Goal: Contribute content: Contribute content

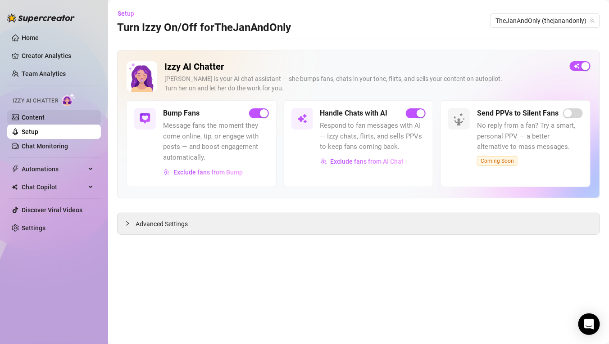
click at [45, 118] on link "Content" at bounding box center [33, 117] width 23 height 7
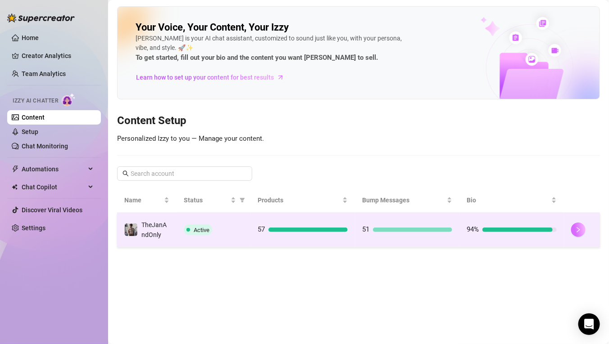
click at [576, 228] on icon "right" at bounding box center [578, 230] width 6 height 6
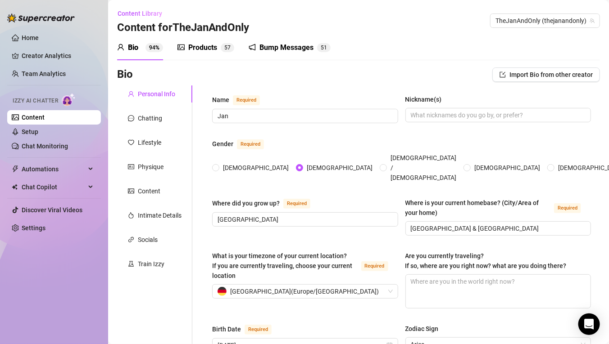
click at [223, 48] on sup "5 7" at bounding box center [228, 47] width 14 height 9
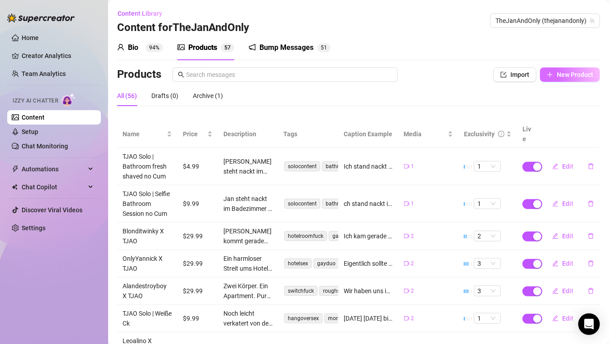
click at [559, 75] on span "New Product" at bounding box center [575, 74] width 36 height 7
type textarea "Type your message here..."
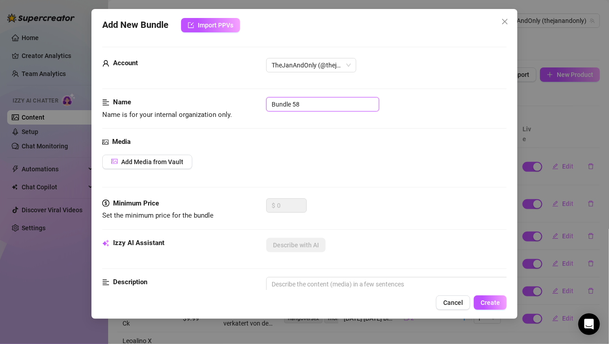
drag, startPoint x: 318, startPoint y: 105, endPoint x: 270, endPoint y: 104, distance: 48.6
click at [270, 104] on input "Bundle 58" at bounding box center [322, 104] width 113 height 14
click at [311, 108] on input "Bundle 58" at bounding box center [322, 104] width 113 height 14
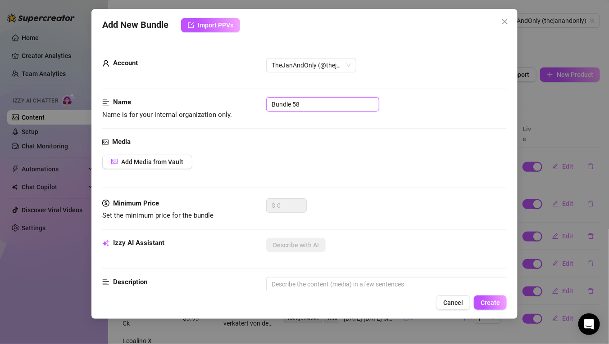
paste input "enLuca X TJAO"
type input "BenLuca X TJAO"
click at [251, 126] on div "Name Name is for your internal organization only. BenLuca X TJAO" at bounding box center [304, 117] width 404 height 40
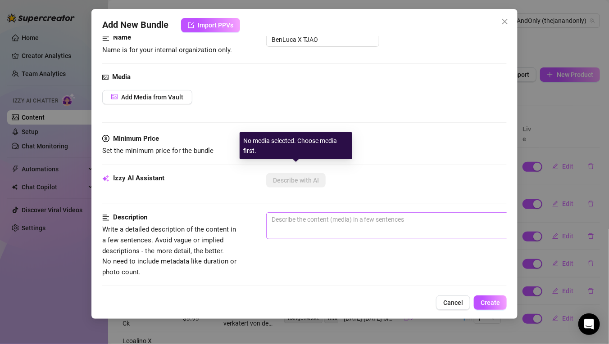
scroll to position [73, 0]
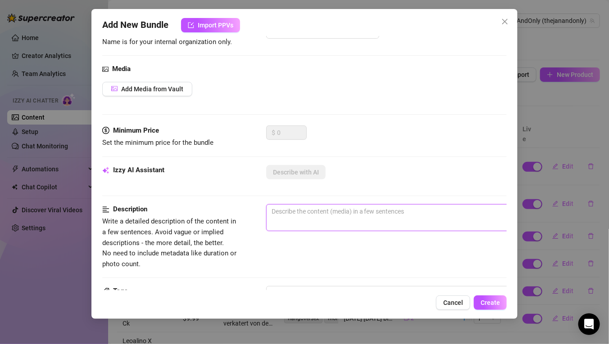
click at [310, 214] on textarea at bounding box center [424, 212] width 314 height 14
paste textarea "Die Nacht endete nicht im Club, sondern in Jans Apartment – und genau dort nahm…"
type textarea "Die Nacht endete nicht im Club, sondern in Jans Apartment – und genau dort nahm…"
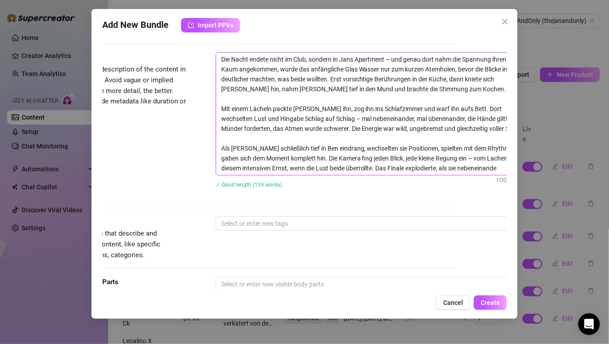
scroll to position [225, 80]
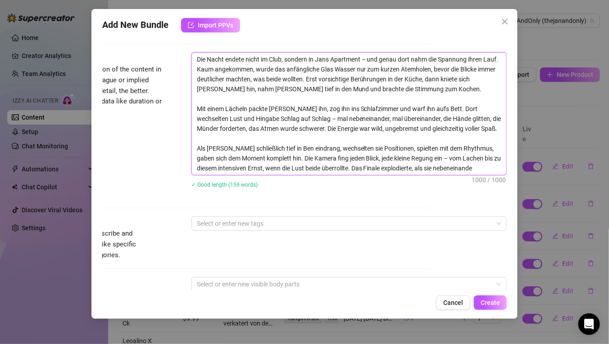
type textarea "Die Nacht endete nicht im Club, sondern in Jans Apartment – und genau dort nahm…"
click at [439, 157] on textarea "Die Nacht endete nicht im Club, sondern in Jans Apartment – und genau dort nahm…" at bounding box center [349, 114] width 314 height 122
click at [437, 157] on textarea "Die Nacht endete nicht im Club, sondern in Jans Apartment – und genau dort nahm…" at bounding box center [349, 114] width 314 height 122
type textarea "Describe the content (media) in a few sentences"
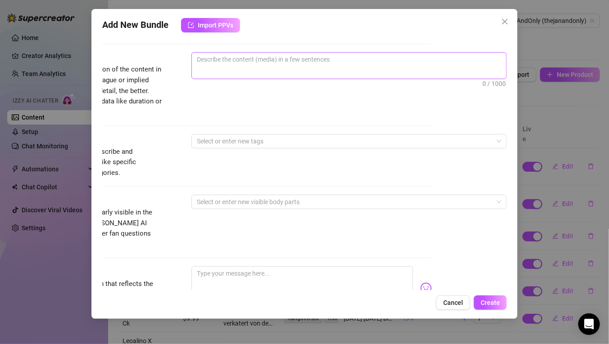
click at [222, 70] on span "0 / 1000" at bounding box center [348, 65] width 315 height 27
drag, startPoint x: 221, startPoint y: 67, endPoint x: 217, endPoint y: 59, distance: 8.9
click at [221, 67] on span "0 / 1000" at bounding box center [348, 65] width 315 height 27
click at [216, 57] on textarea at bounding box center [349, 60] width 314 height 14
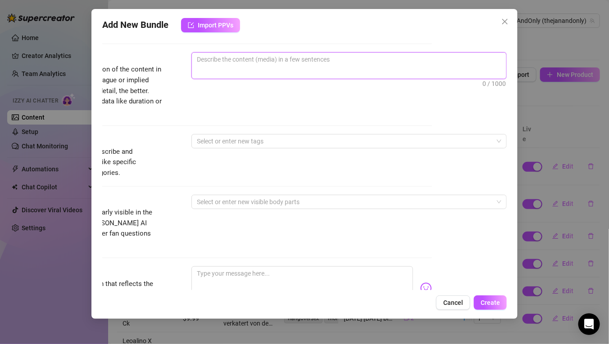
paste textarea "Nach einer durchtanzten Nacht landeten wir in Jans Apartment – und aus einem Gl…"
type textarea "Nach einer durchtanzten Nacht landeten wir in Jans Apartment – und aus einem Gl…"
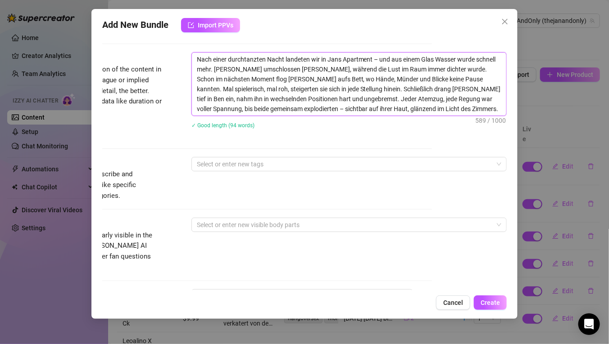
scroll to position [0, 0]
type textarea "Nach einer durchtanzten Nacht landeten wir in Jans Apartment – und aus einem Gl…"
click at [353, 107] on textarea "Nach einer durchtanzten Nacht landeten wir in Jans Apartment – und aus einem Gl…" at bounding box center [349, 84] width 314 height 63
type textarea "Describe the content (media) in a few sentences"
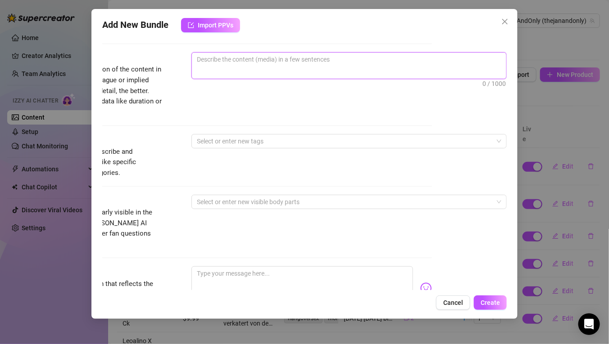
click at [363, 62] on textarea at bounding box center [349, 60] width 314 height 14
paste textarea "Nach einer langen Partynacht landeten wir in Jans Apartment – und aus einem Sch…"
type textarea "Nach einer langen Partynacht landeten wir in Jans Apartment – und aus einem Sch…"
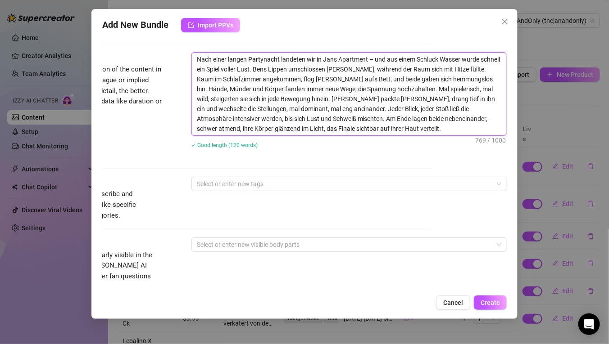
type textarea "Nach einer langen Partynacht landeten wir in Jans Apartment – und aus einem Sch…"
click at [326, 178] on div at bounding box center [344, 184] width 302 height 13
paste input "apartment"
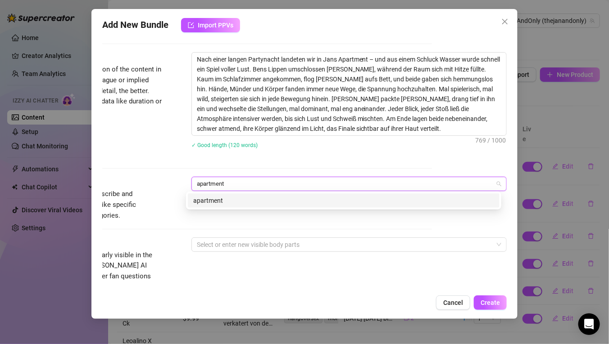
type input "apartment"
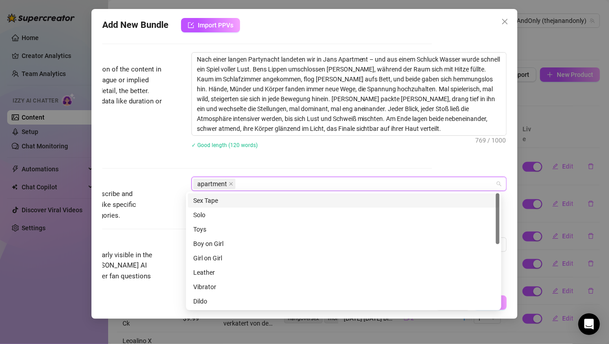
click at [264, 178] on div "apartment" at bounding box center [344, 184] width 302 height 13
paste input "twink"
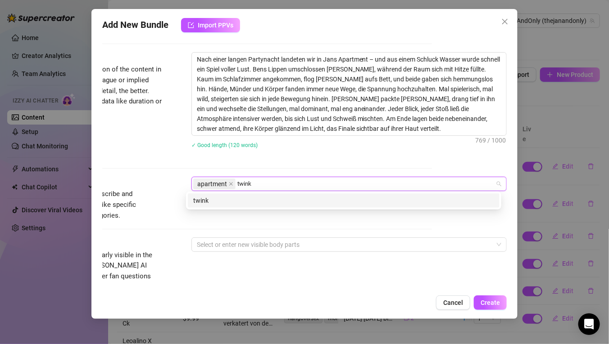
type input "twink"
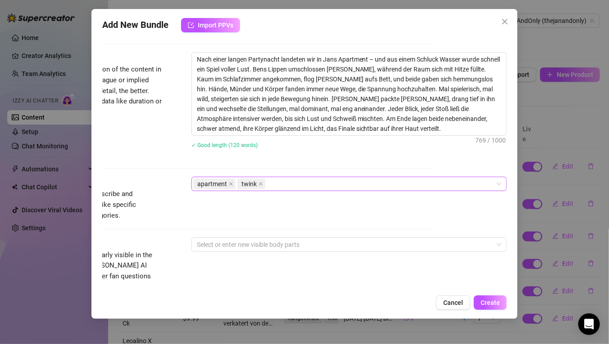
click at [305, 183] on div "apartment twink" at bounding box center [344, 184] width 302 height 13
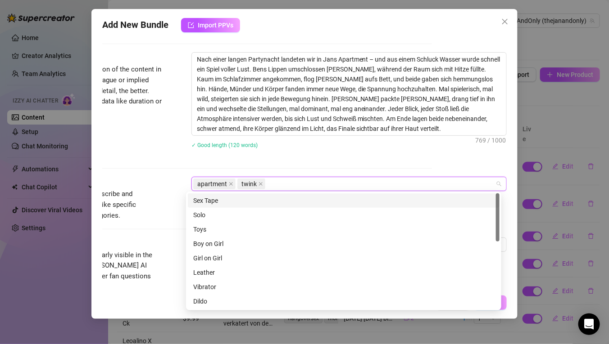
paste input "duo"
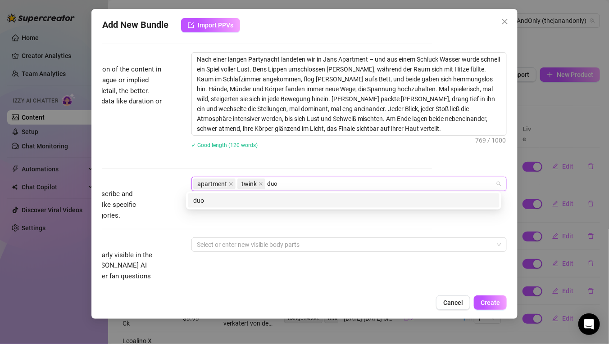
type input "duo"
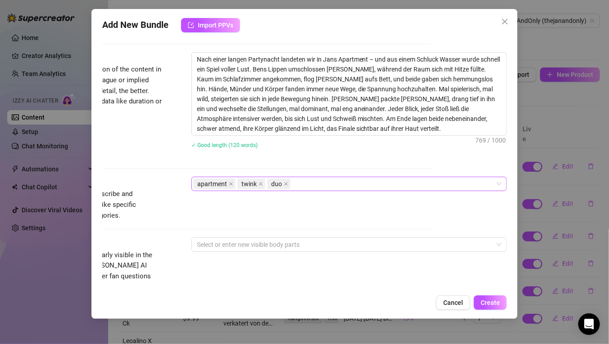
click at [335, 180] on div "apartment twink duo" at bounding box center [344, 184] width 302 height 13
paste input "blowjob"
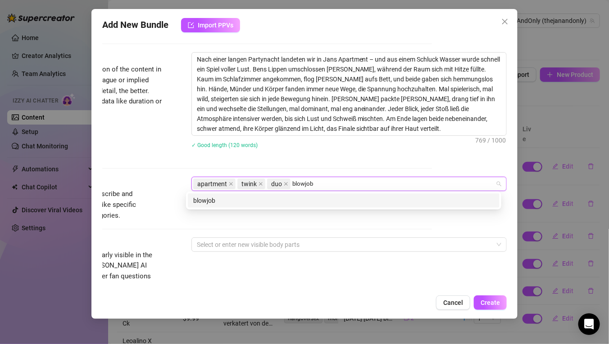
type input "blowjob"
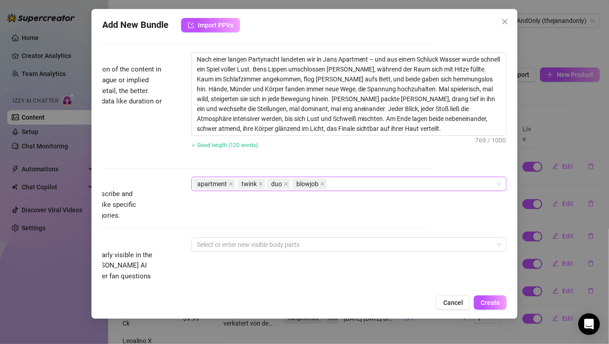
click at [341, 178] on div "apartment twink duo blowjob" at bounding box center [344, 184] width 302 height 13
paste input "deepthroat"
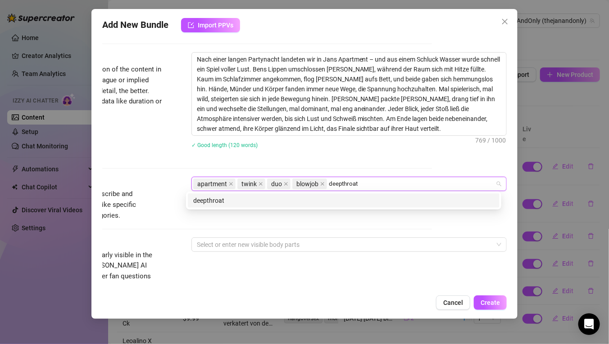
type input "deepthroat"
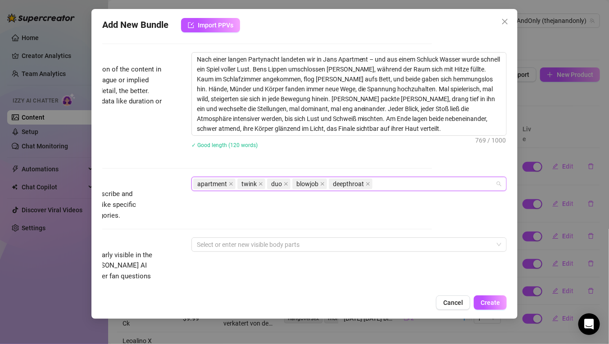
click at [383, 183] on div "apartment twink duo blowjob deepthroat" at bounding box center [344, 184] width 302 height 13
paste input "handjob"
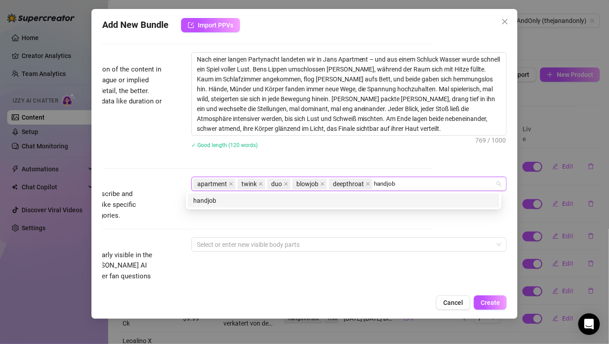
type input "handjob"
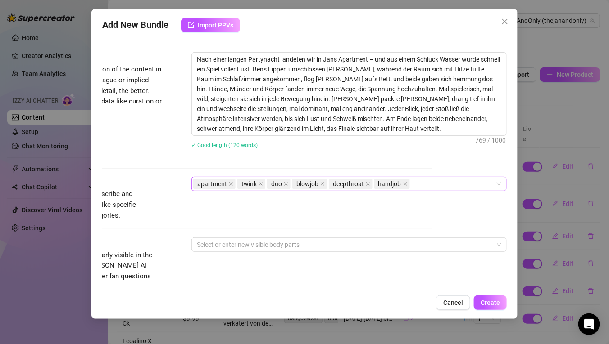
click at [438, 179] on div "apartment twink duo blowjob deepthroat handjob" at bounding box center [344, 184] width 302 height 13
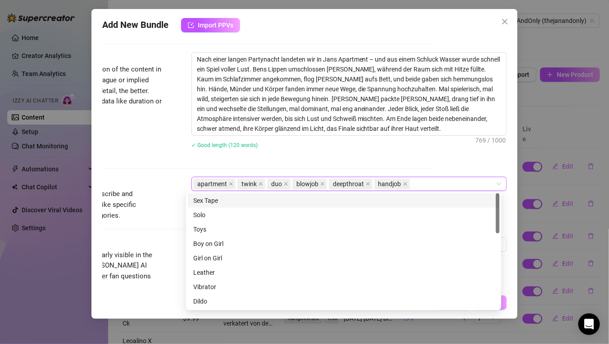
click at [438, 179] on div "apartment twink duo blowjob deepthroat handjob" at bounding box center [344, 184] width 302 height 13
paste input "hard fuck"
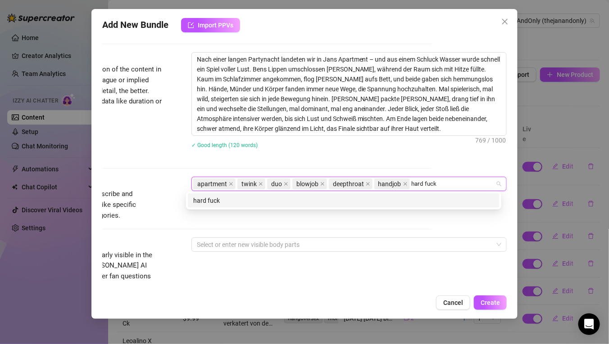
type input "hard fuck"
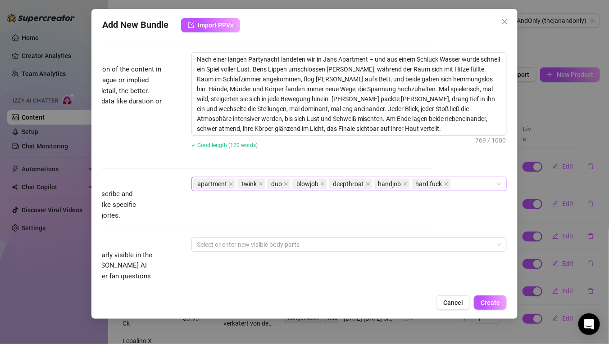
click at [463, 186] on div "apartment twink duo blowjob deepthroat handjob hard fuck" at bounding box center [344, 184] width 302 height 13
paste input "riding"
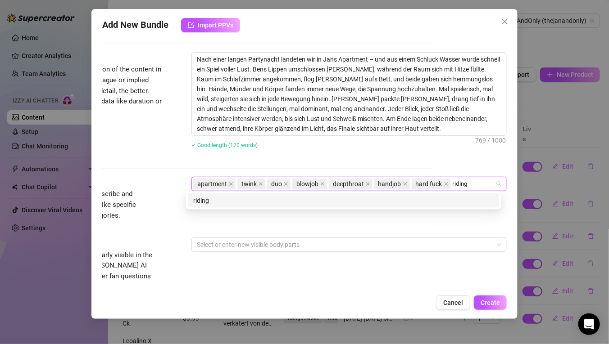
type input "riding"
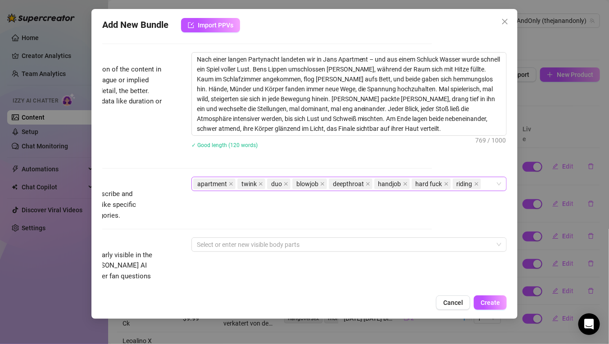
click at [475, 183] on div "apartment twink duo blowjob deepthroat handjob hard fuck riding" at bounding box center [344, 184] width 302 height 13
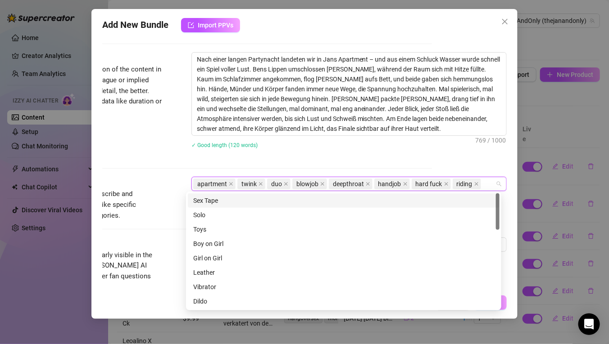
paste input "missionary"
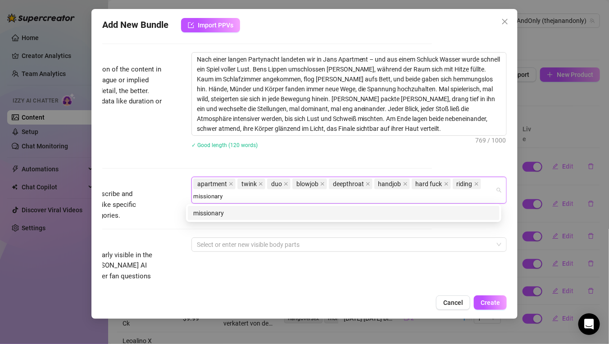
type input "missionary"
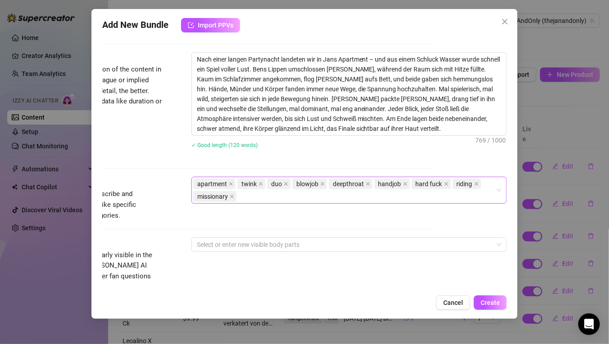
click at [314, 192] on div "apartment twink duo blowjob deepthroat handjob hard fuck riding [DEMOGRAPHIC_DA…" at bounding box center [344, 190] width 302 height 25
paste input "sweaty bodies"
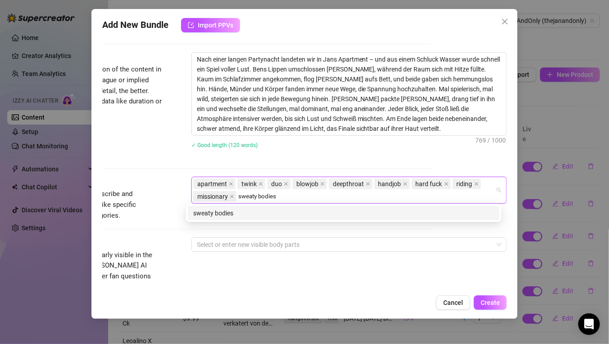
type input "sweaty bodies"
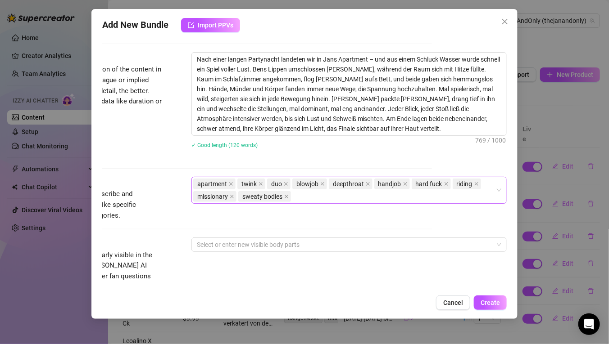
click at [302, 196] on div "apartment twink duo blowjob deepthroat handjob hard fuck riding [DEMOGRAPHIC_DA…" at bounding box center [344, 190] width 302 height 25
paste input "moaning"
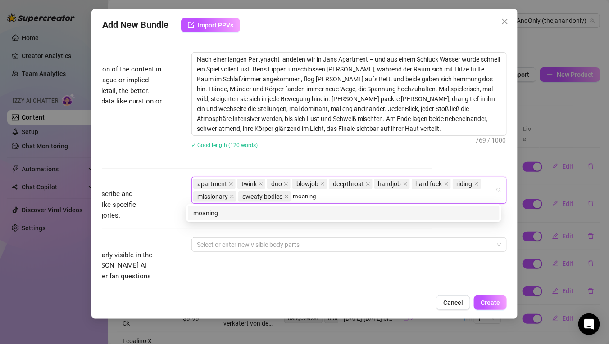
type input "moaning"
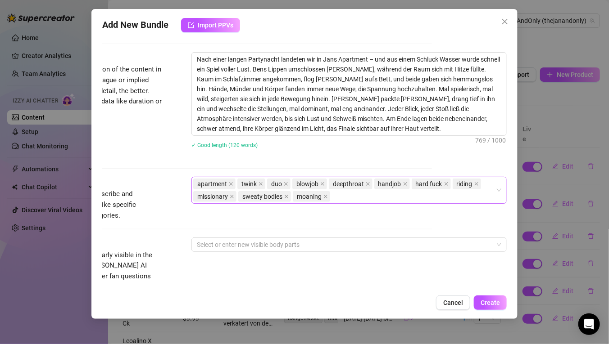
click at [337, 202] on div "apartment twink duo blowjob deepthroat handjob hard fuck riding [DEMOGRAPHIC_DA…" at bounding box center [348, 190] width 315 height 27
paste input "cumshot"
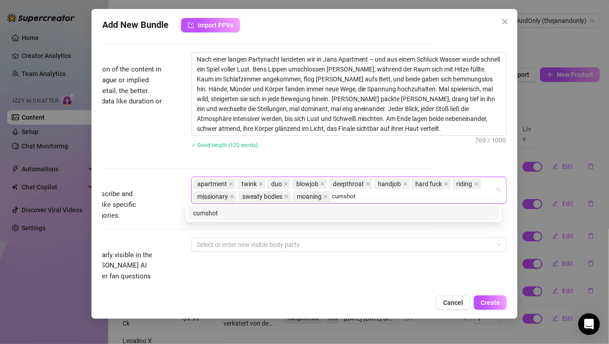
type input "cumshot"
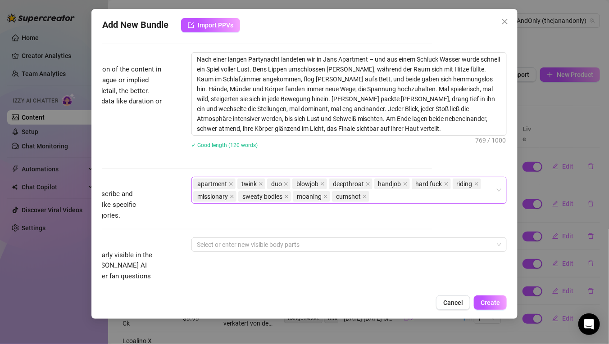
click at [389, 196] on div "apartment twink duo blowjob deepthroat handjob hard fuck riding [DEMOGRAPHIC_DA…" at bounding box center [344, 190] width 302 height 25
paste input "cum on bodies"
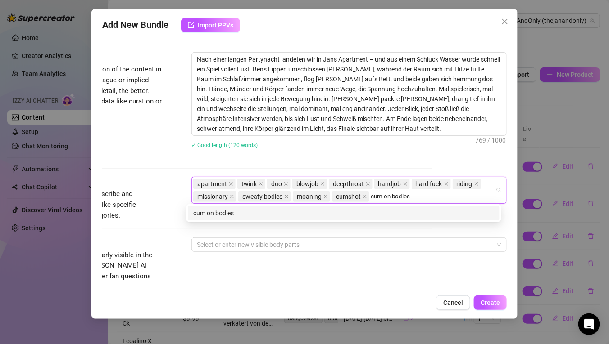
type input "cum on bodies"
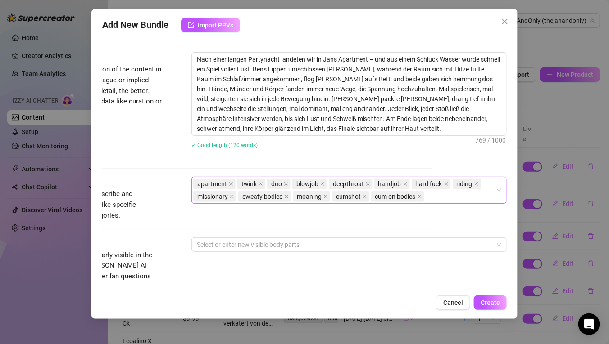
click at [424, 195] on div "apartment twink duo blowjob deepthroat handjob hard fuck riding [DEMOGRAPHIC_DA…" at bounding box center [344, 190] width 302 height 25
paste input "lustful"
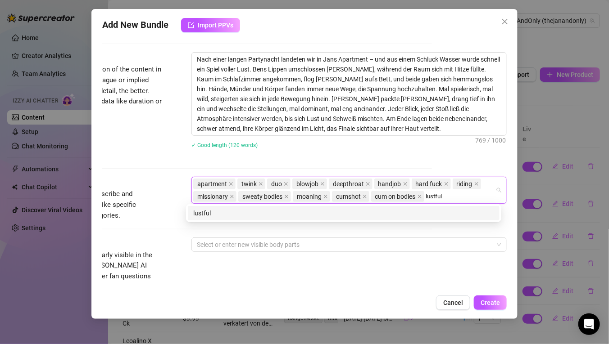
type input "lustful"
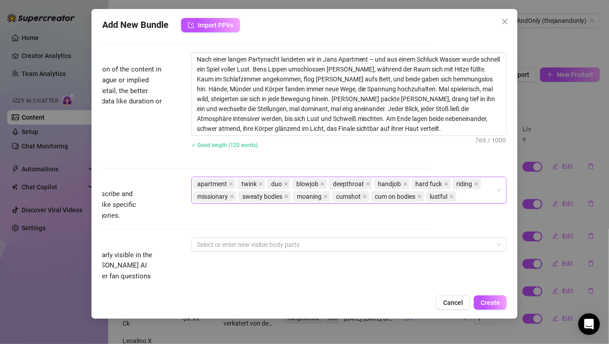
click at [457, 197] on div "apartment twink duo blowjob deepthroat handjob hard fuck riding [DEMOGRAPHIC_DA…" at bounding box center [344, 190] width 302 height 25
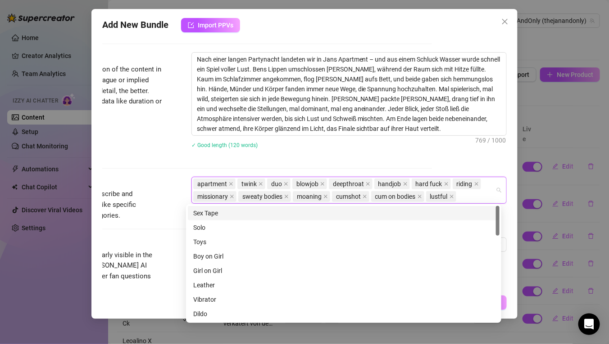
paste input "playful"
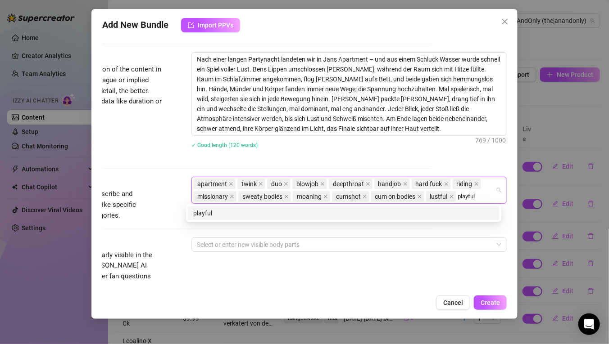
type input "playful"
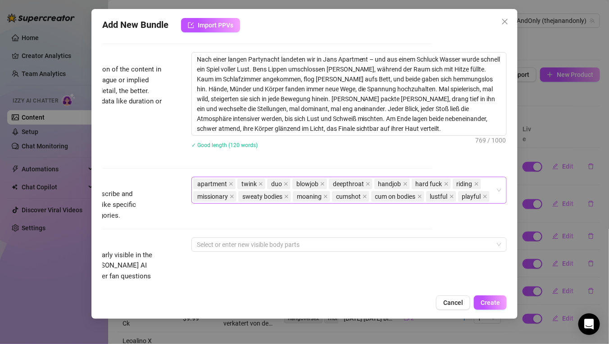
click at [491, 198] on input "search" at bounding box center [492, 196] width 2 height 11
paste input "horny"
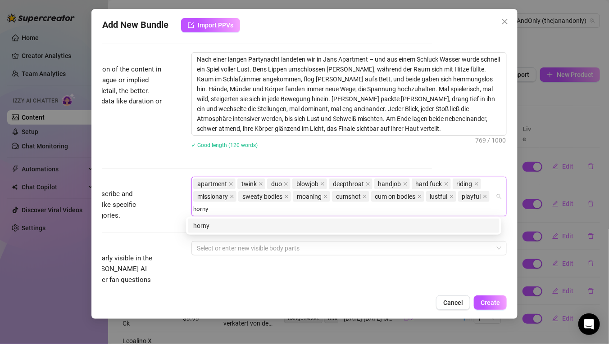
type input "horny"
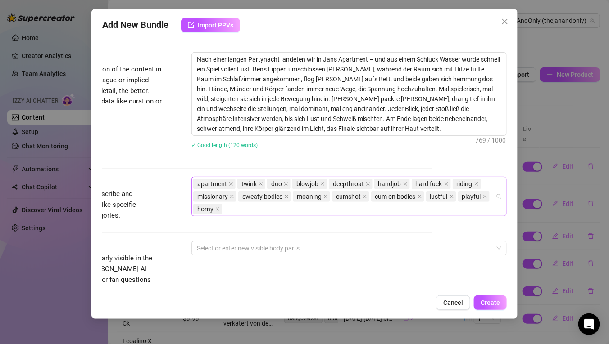
click at [291, 208] on div "apartment twink duo blowjob deepthroat handjob hard fuck riding [DEMOGRAPHIC_DA…" at bounding box center [344, 197] width 302 height 38
paste input "passionate"
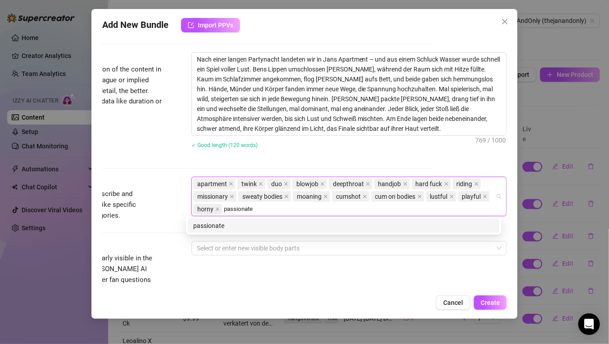
type input "passionate"
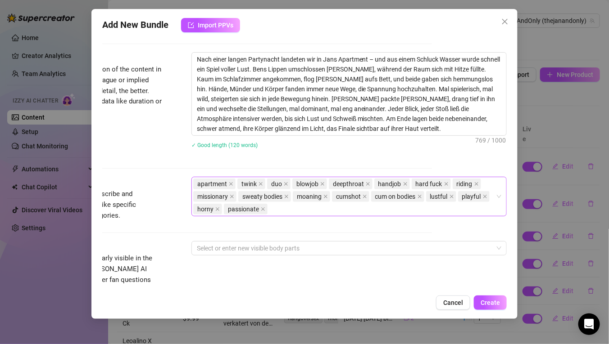
click at [275, 205] on div "apartment twink duo blowjob deepthroat handjob hard fuck riding [DEMOGRAPHIC_DA…" at bounding box center [344, 197] width 302 height 38
paste input "intense"
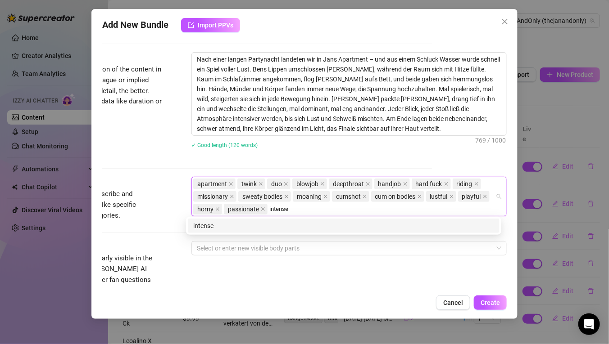
type input "intense"
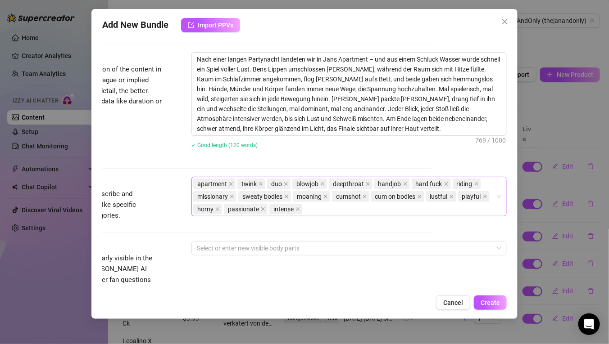
click at [319, 210] on div "apartment twink duo blowjob deepthroat handjob hard fuck riding [DEMOGRAPHIC_DA…" at bounding box center [344, 197] width 302 height 38
paste input "pov"
type input "pov"
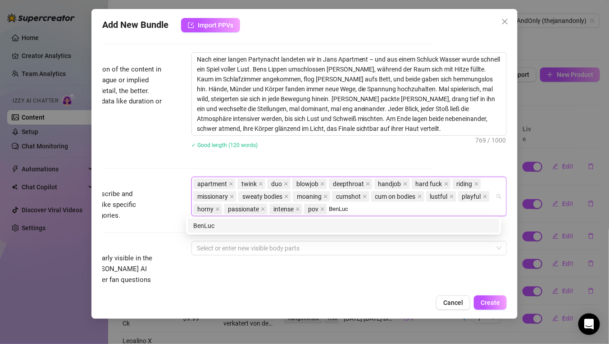
type input "BenLuca"
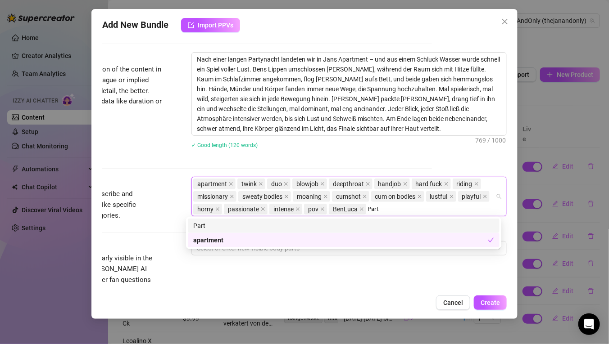
type input "Party"
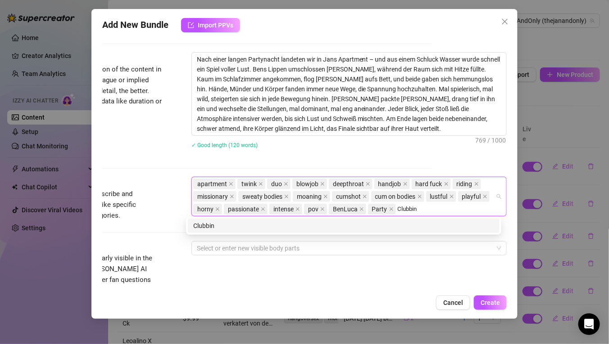
type input "Clubbing"
type input "Grindr"
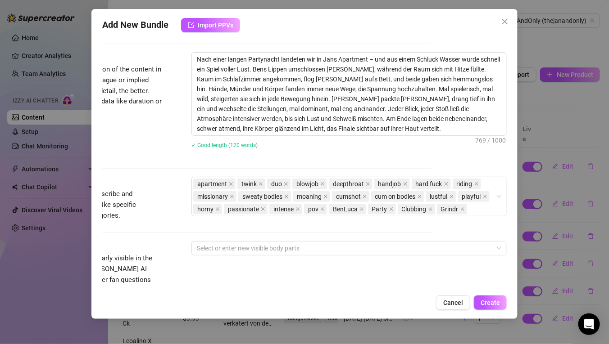
click at [148, 219] on span "Simple keywords that describe and summarize the content, like specific fetishes…" at bounding box center [94, 205] width 135 height 32
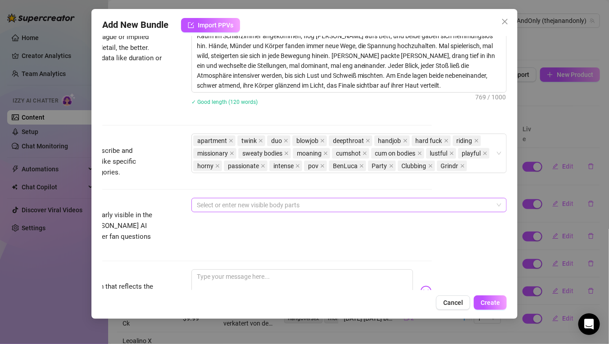
scroll to position [268, 0]
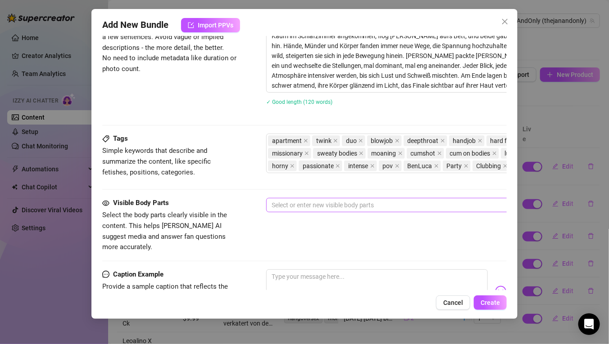
click at [335, 204] on div at bounding box center [419, 205] width 302 height 13
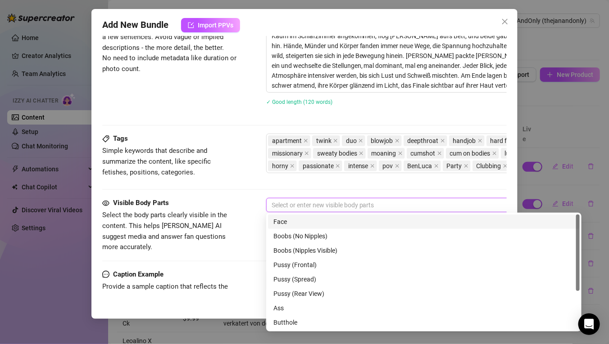
click at [299, 220] on div "Face" at bounding box center [423, 222] width 301 height 10
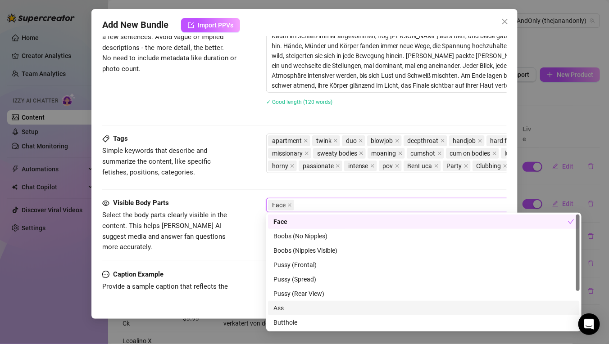
click at [302, 303] on div "Ass" at bounding box center [423, 308] width 301 height 10
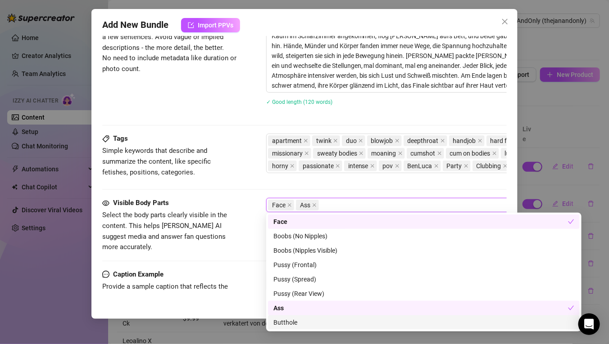
click at [296, 318] on div "Butthole" at bounding box center [423, 323] width 301 height 10
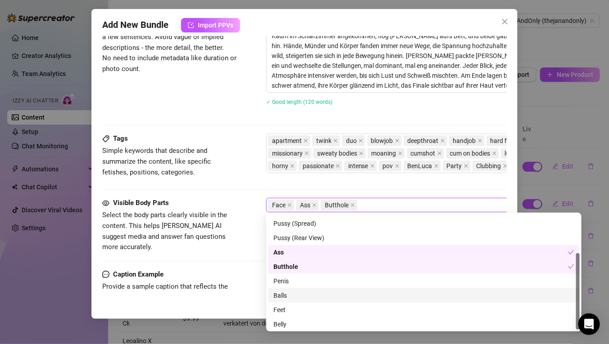
scroll to position [57, 0]
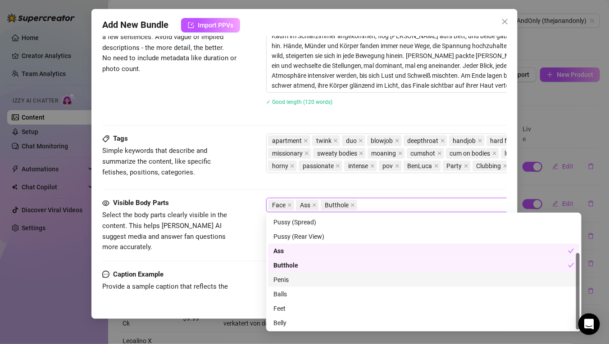
click at [297, 279] on div "Penis" at bounding box center [423, 280] width 301 height 10
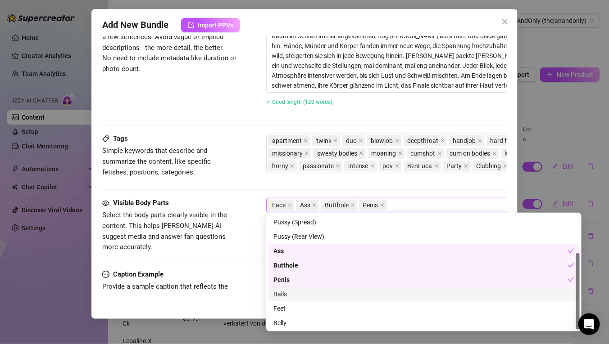
click at [289, 294] on div "Balls" at bounding box center [423, 295] width 301 height 10
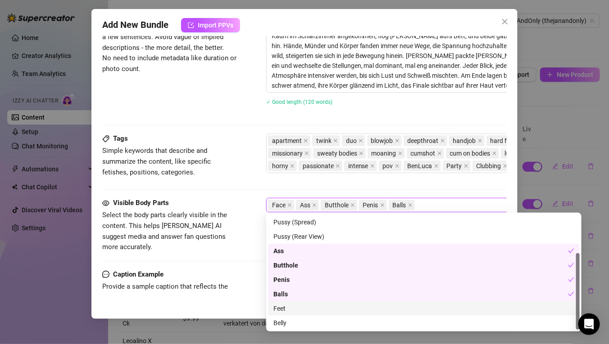
click at [294, 314] on div "Feet" at bounding box center [424, 309] width 312 height 14
click at [238, 235] on div "Visible Body Parts Select the body parts clearly visible in the content. This h…" at bounding box center [304, 225] width 404 height 55
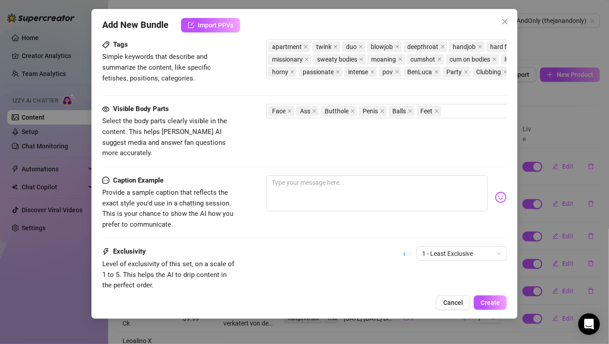
scroll to position [363, 0]
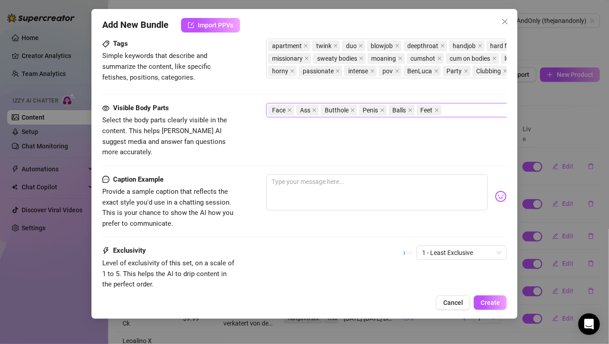
click at [460, 112] on div "Face Ass Butthole Penis Balls Feet" at bounding box center [419, 110] width 302 height 13
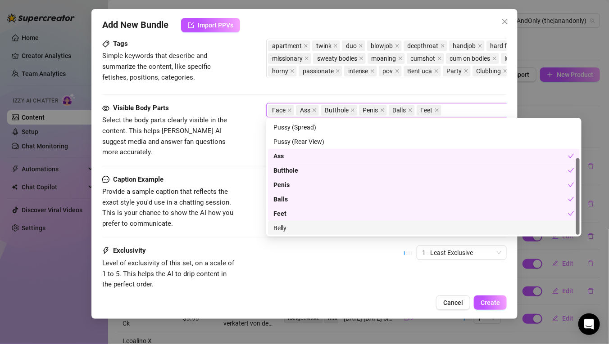
click at [325, 234] on div "Belly" at bounding box center [424, 228] width 312 height 14
click at [240, 155] on div "Visible Body Parts Select the body parts clearly visible in the content. This h…" at bounding box center [304, 139] width 404 height 72
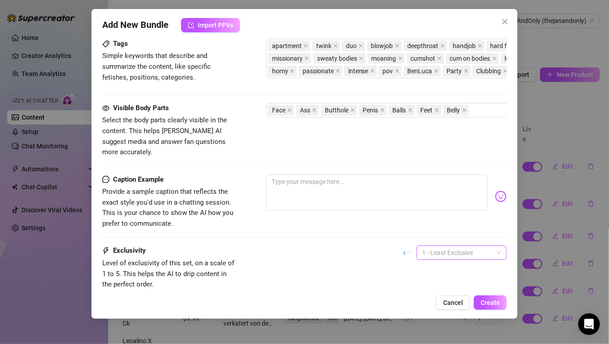
click at [434, 246] on span "1 - Least Exclusive" at bounding box center [461, 253] width 79 height 14
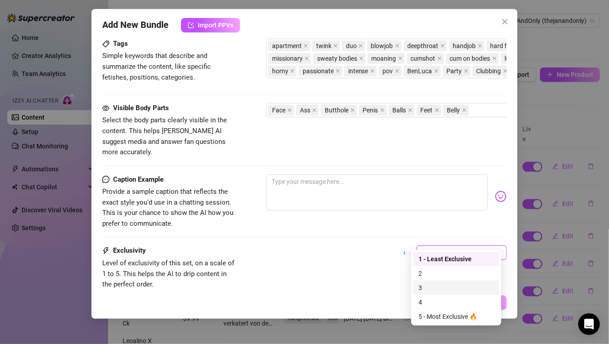
click at [425, 288] on div "3" at bounding box center [456, 288] width 76 height 10
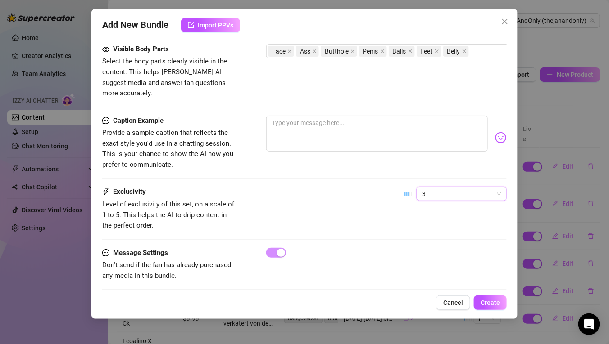
scroll to position [424, 0]
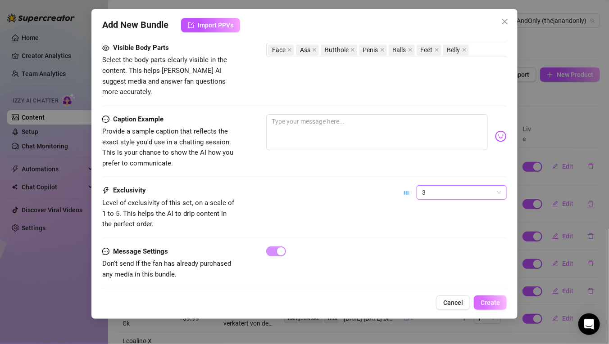
click at [494, 306] on span "Create" at bounding box center [489, 302] width 19 height 7
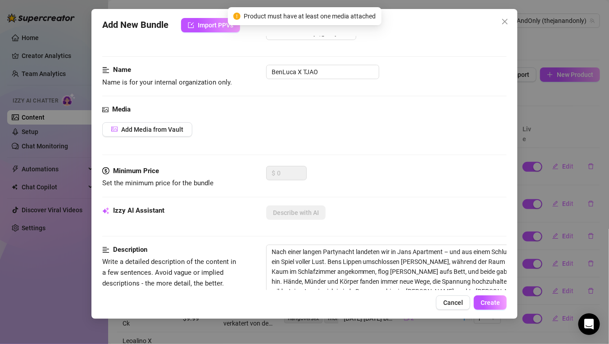
scroll to position [0, 0]
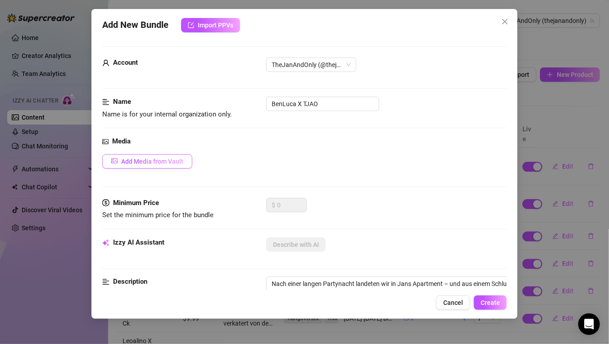
click at [131, 159] on span "Add Media from Vault" at bounding box center [152, 161] width 62 height 7
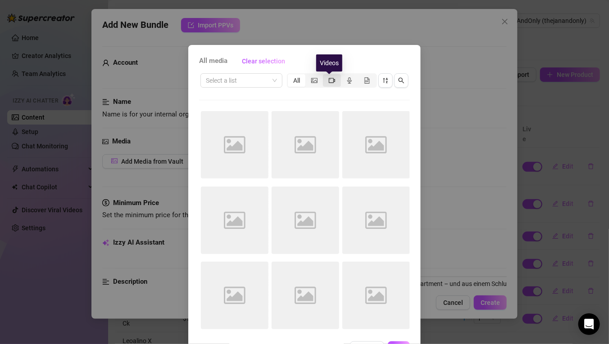
click at [329, 80] on icon "video-camera" at bounding box center [332, 80] width 6 height 6
click at [325, 76] on input "segmented control" at bounding box center [325, 76] width 0 height 0
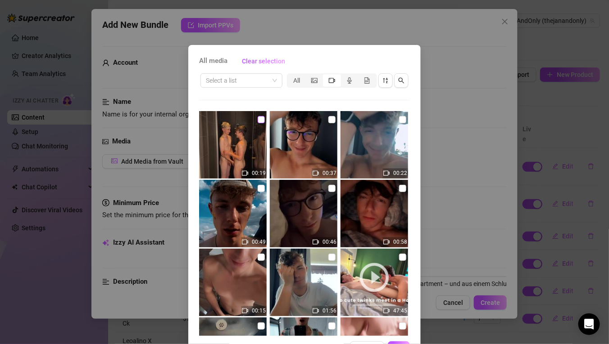
click at [258, 117] on input "checkbox" at bounding box center [261, 119] width 7 height 7
checkbox input "true"
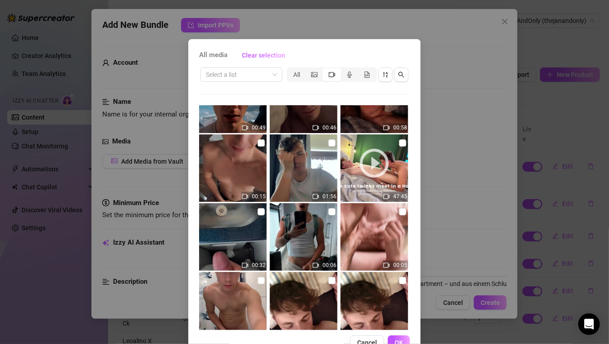
scroll to position [32, 0]
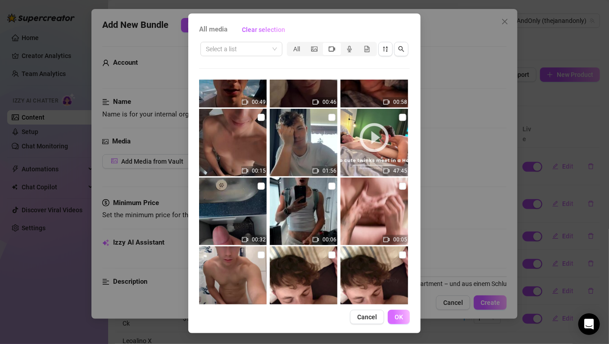
click at [398, 322] on button "OK" at bounding box center [399, 317] width 22 height 14
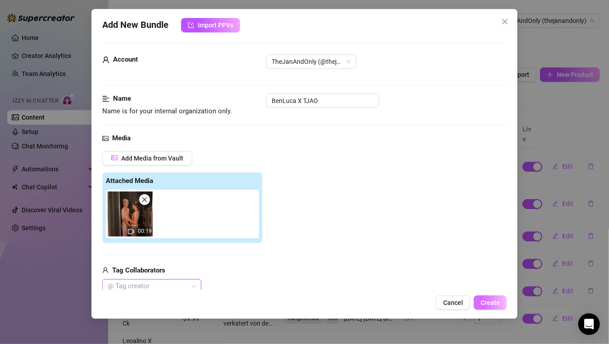
click at [486, 303] on span "Create" at bounding box center [489, 302] width 19 height 7
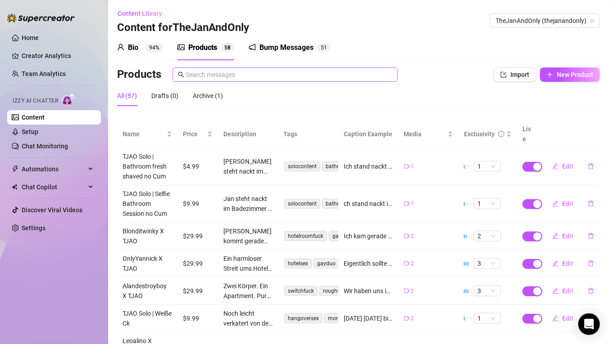
click at [231, 81] on span at bounding box center [284, 75] width 225 height 14
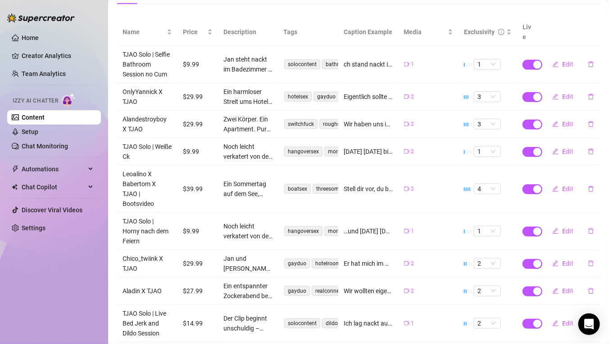
scroll to position [169, 0]
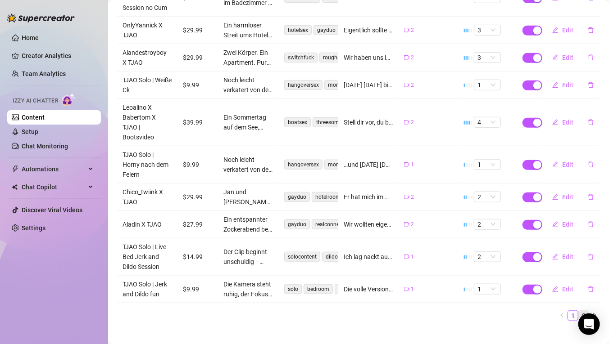
type input "Ben"
click at [582, 311] on link "2" at bounding box center [584, 316] width 10 height 10
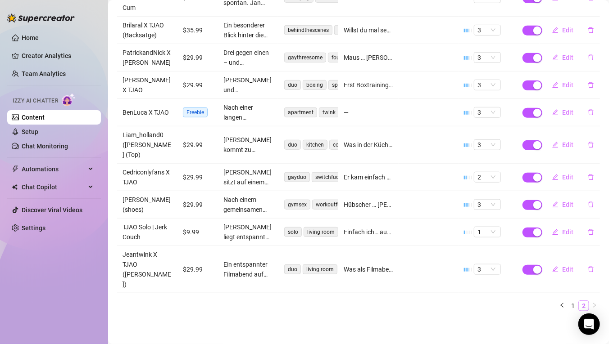
scroll to position [159, 0]
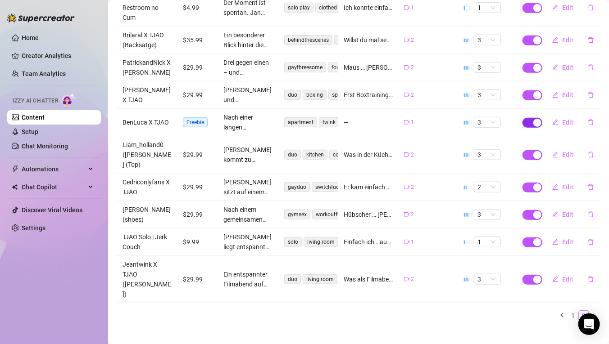
click at [533, 122] on div "button" at bounding box center [537, 123] width 8 height 8
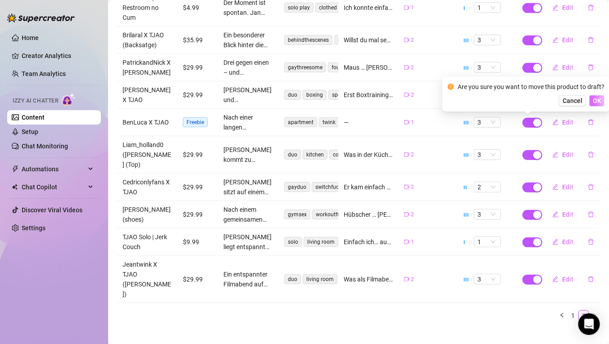
click at [601, 101] on button "OK" at bounding box center [596, 100] width 15 height 11
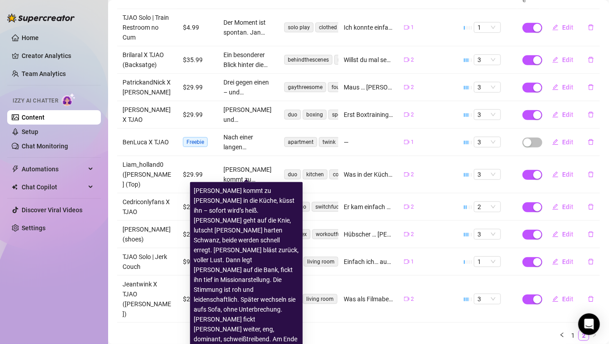
scroll to position [138, 0]
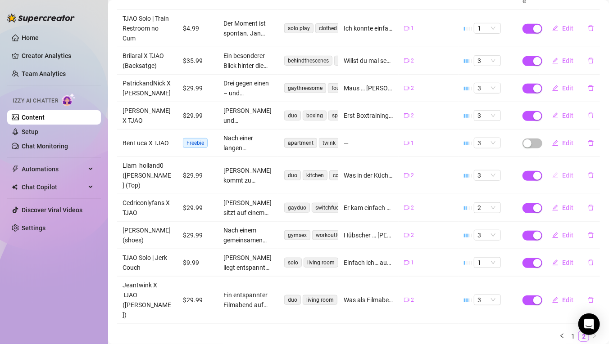
click at [559, 171] on button "Edit" at bounding box center [563, 175] width 36 height 14
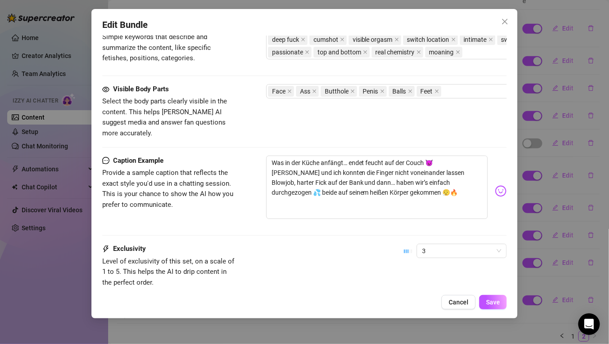
scroll to position [557, 0]
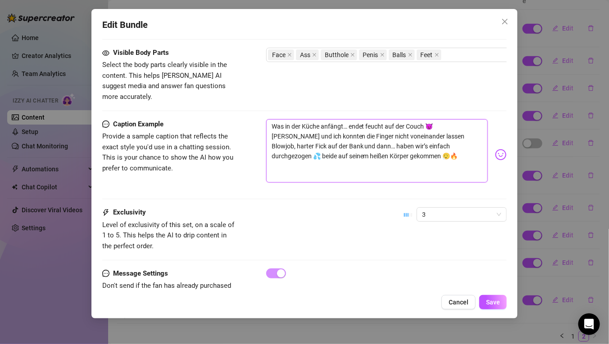
drag, startPoint x: 366, startPoint y: 144, endPoint x: 268, endPoint y: 118, distance: 100.7
click at [268, 119] on textarea "Was in der Küche anfängt… endet feucht auf der Couch 😈 [PERSON_NAME] und ich ko…" at bounding box center [377, 151] width 222 height 64
click at [463, 300] on span "Cancel" at bounding box center [458, 302] width 20 height 7
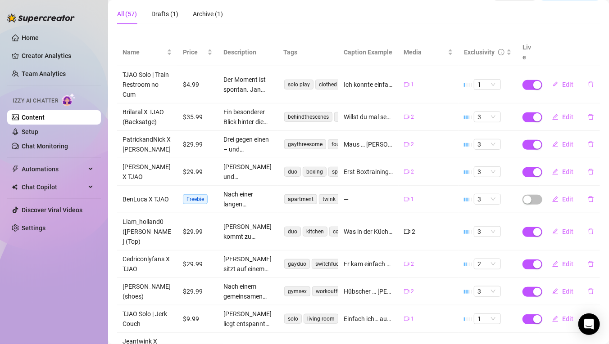
scroll to position [50, 0]
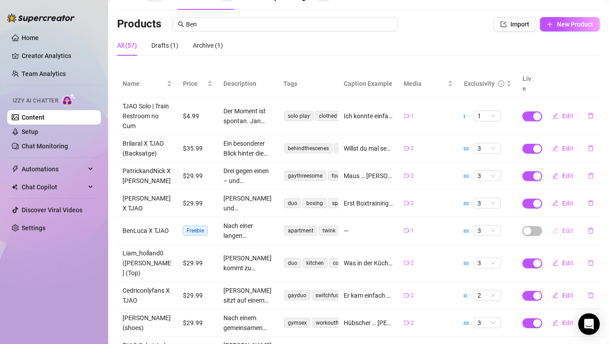
click at [562, 230] on span "Edit" at bounding box center [567, 230] width 11 height 7
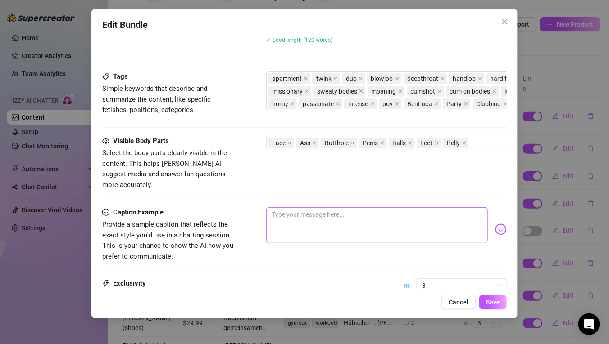
scroll to position [462, 0]
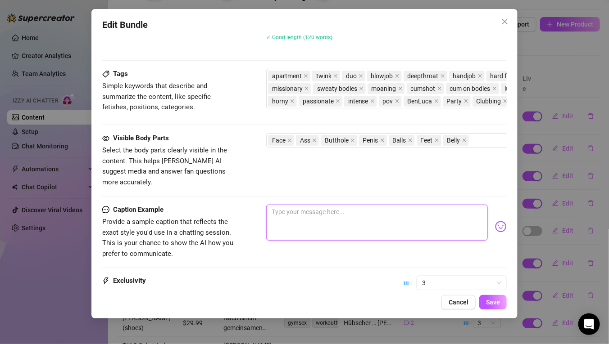
click at [308, 207] on textarea at bounding box center [377, 223] width 222 height 36
type textarea "U"
type textarea "Uf"
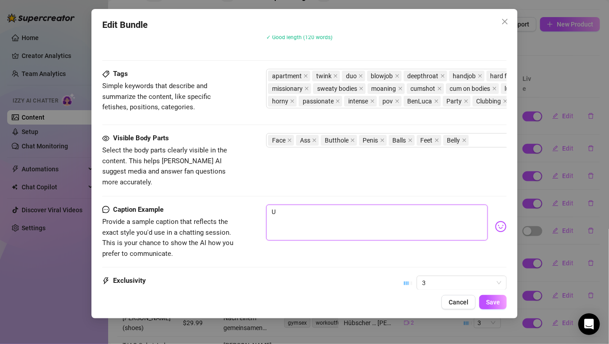
type textarea "Uf"
type textarea "Uff"
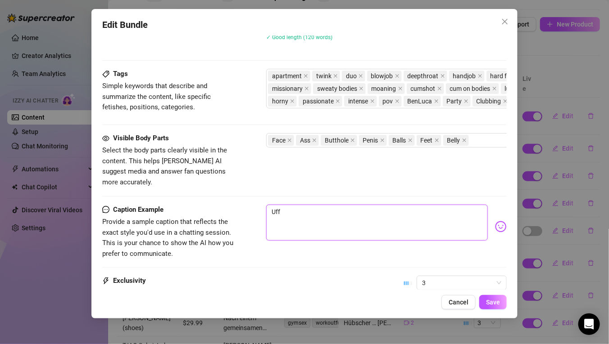
type textarea "Uff i"
type textarea "Uff ic"
type textarea "Uff ich"
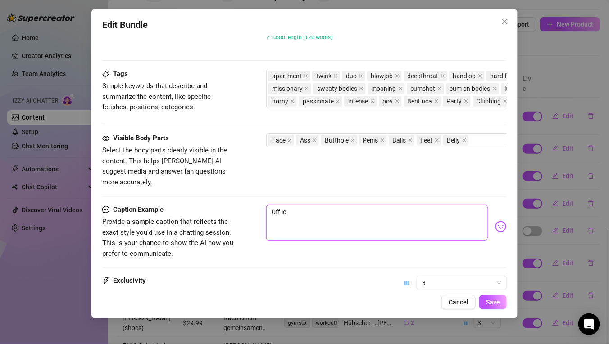
type textarea "Uff ich"
type textarea "Uff ich s"
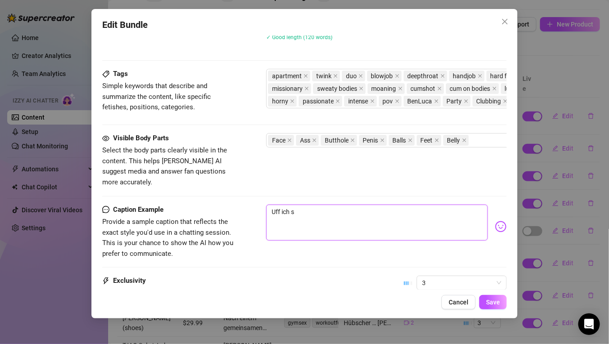
type textarea "Uff ich sa"
type textarea "Uff ich sag"
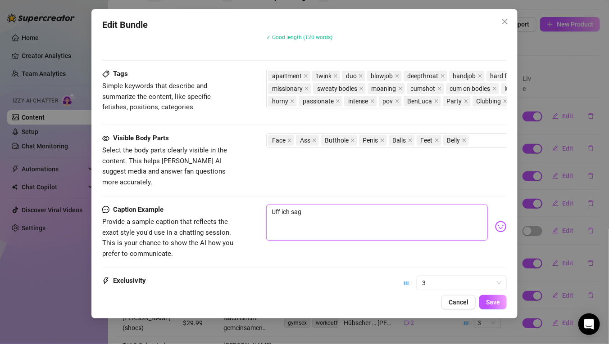
type textarea "Uff ich sag"
type textarea "Uff ich sag d"
type textarea "Uff ich sag di"
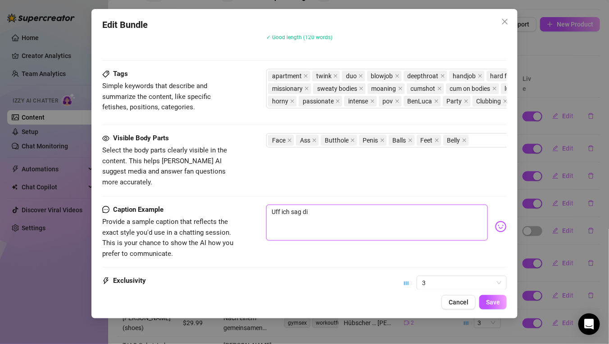
type textarea "Uff ich sag dir"
type textarea "Uff ich sag dir B"
type textarea "Uff ich sag dir Be"
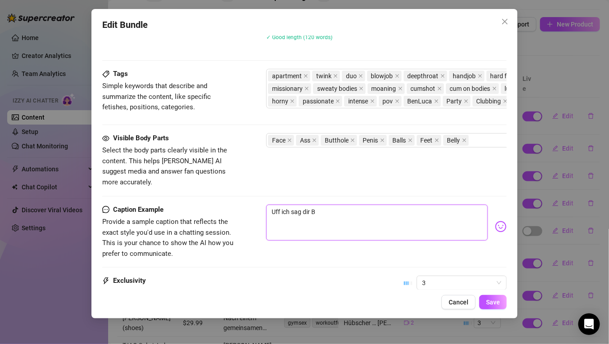
type textarea "Uff ich sag dir Be"
type textarea "Uff ich sag dir Ben"
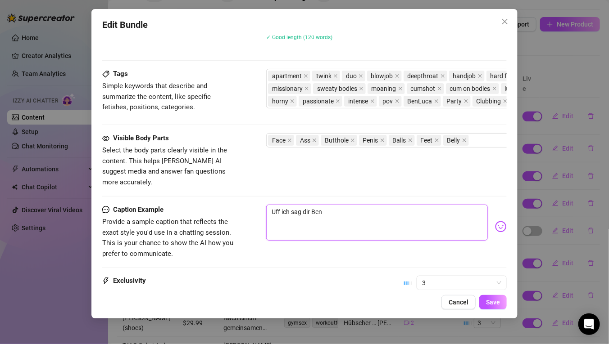
type textarea "Uff ich sag dir Ben A"
type textarea "Uff ich sag dir [PERSON_NAME]"
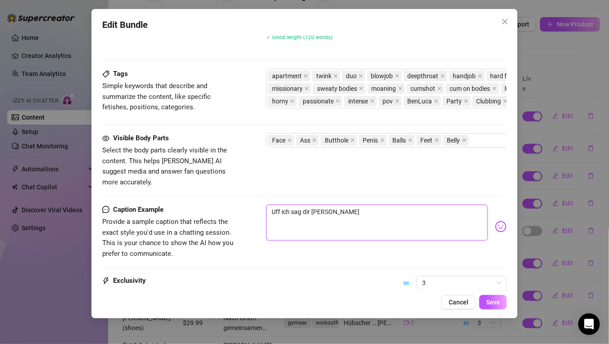
type textarea "Uff ich sag dir [PERSON_NAME]"
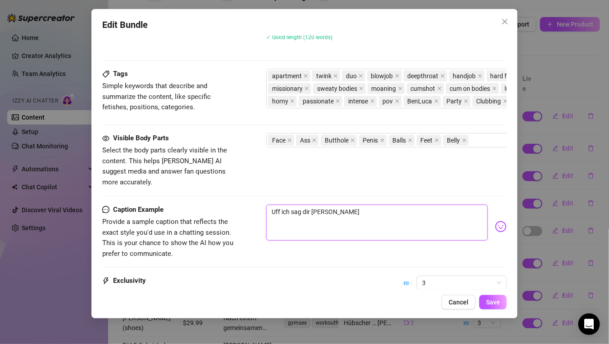
type textarea "Uff ich sag dir [PERSON_NAME]"
type textarea "Uff ich sag dir [PERSON_NAME] a"
type textarea "Uff ich sag dir [PERSON_NAME] ah"
type textarea "Uff ich sag dir [PERSON_NAME] aht"
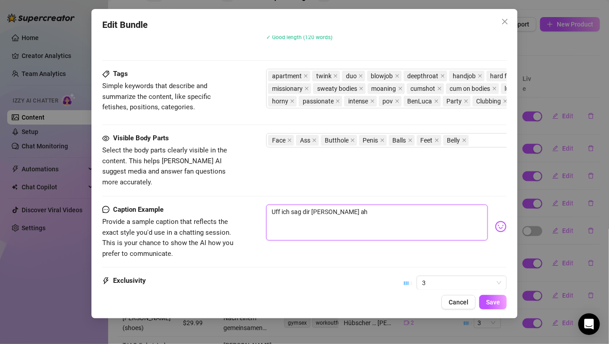
type textarea "Uff ich sag dir [PERSON_NAME] aht"
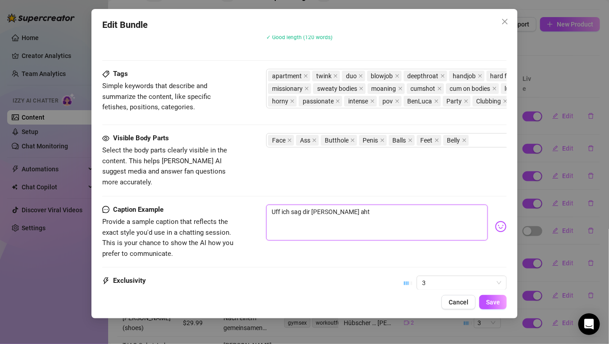
type textarea "Uff ich sag dir [PERSON_NAME] ah"
type textarea "Uff ich sag dir [PERSON_NAME] a"
type textarea "Uff ich sag dir [PERSON_NAME]"
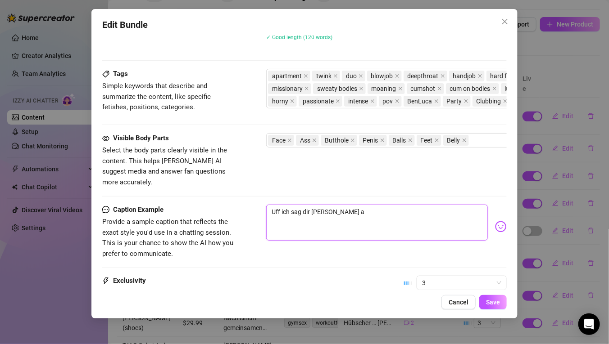
type textarea "Uff ich sag dir [PERSON_NAME]"
type textarea "Uff ich sag dir [PERSON_NAME] h"
type textarea "Uff ich sag dir [PERSON_NAME] ha"
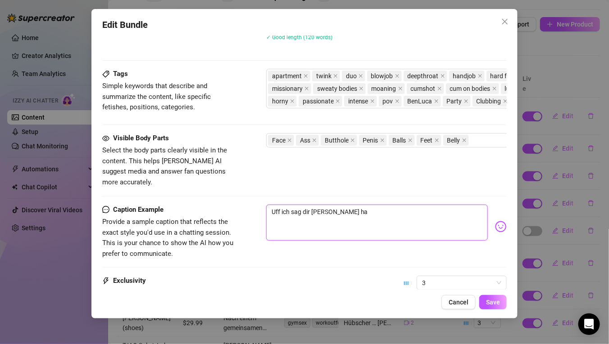
type textarea "Uff ich sag dir [PERSON_NAME] hat"
type textarea "Uff ich sag dir [PERSON_NAME] hat s"
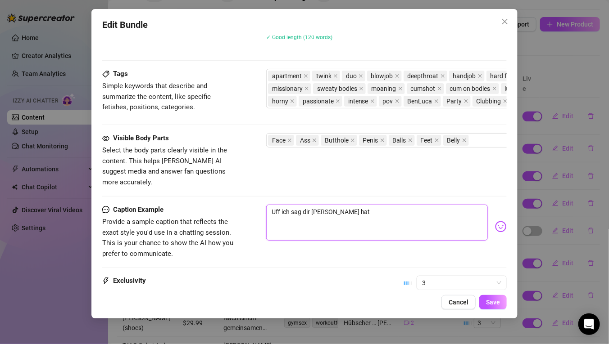
type textarea "Uff ich sag dir [PERSON_NAME] hat s"
type textarea "Uff ich sag dir [PERSON_NAME] hat so"
type textarea "Uff ich sag dir [PERSON_NAME] hat soc"
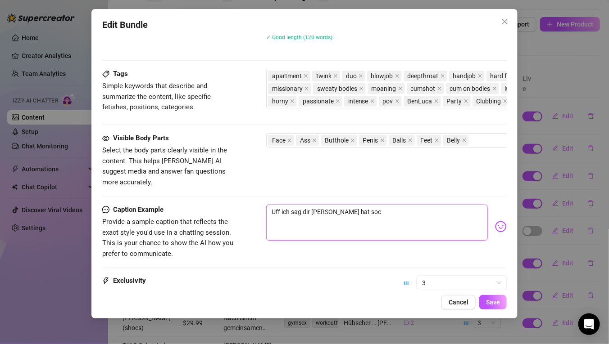
type textarea "Uff ich sag dir [PERSON_NAME] hat so"
type textarea "Uff ich sag dir [PERSON_NAME] hat s"
type textarea "Uff ich sag dir [PERSON_NAME] hat si"
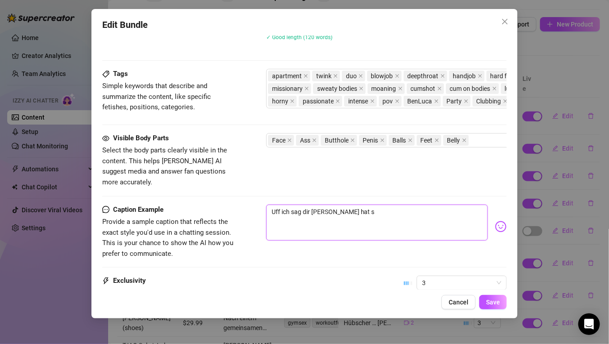
type textarea "Uff ich sag dir [PERSON_NAME] hat si"
type textarea "Uff ich sag dir [PERSON_NAME] hat sic"
type textarea "Uff ich sag dir [PERSON_NAME] hat sich"
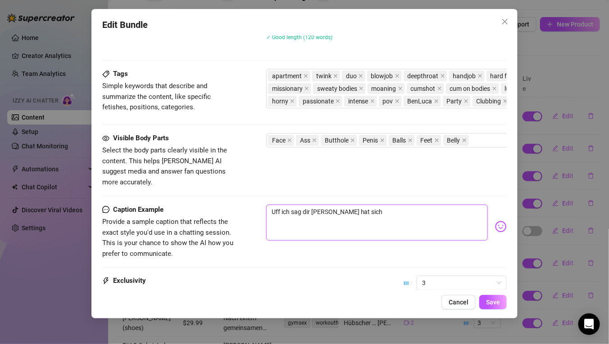
type textarea "Uff ich sag dir [PERSON_NAME] hat sich"
type textarea "Uff ich sag dir [PERSON_NAME] hat sich s"
type textarea "Uff ich sag dir [PERSON_NAME] hat sich so"
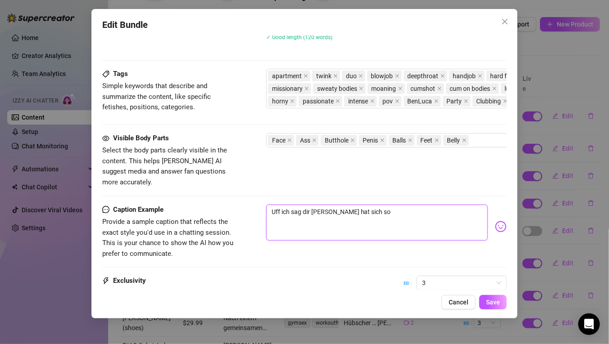
type textarea "Uff ich sag dir [PERSON_NAME] hat sich so"
type textarea "Uff ich sag dir [PERSON_NAME] hat sich so g"
type textarea "Uff ich sag dir [PERSON_NAME] hat sich so ge"
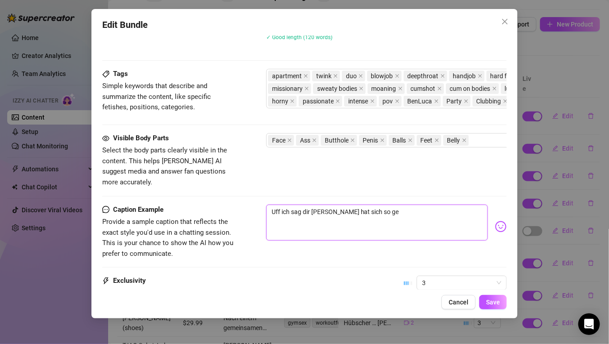
type textarea "Uff ich sag dir [PERSON_NAME] hat sich so gei"
type textarea "Uff ich sag dir [PERSON_NAME] hat sich so geil"
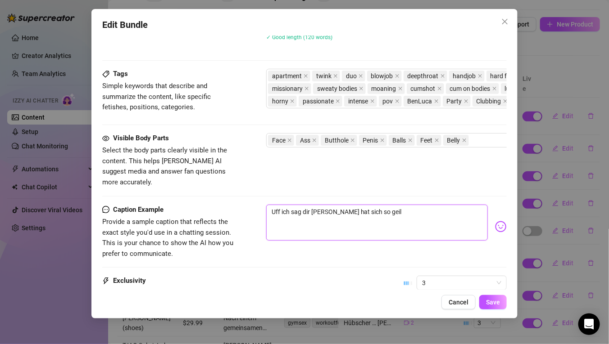
type textarea "Uff ich sag dir [PERSON_NAME] hat sich so geil"
type textarea "Uff ich sag dir [PERSON_NAME] hat sich so geil a"
type textarea "Uff ich sag dir [PERSON_NAME] hat sich so geil an"
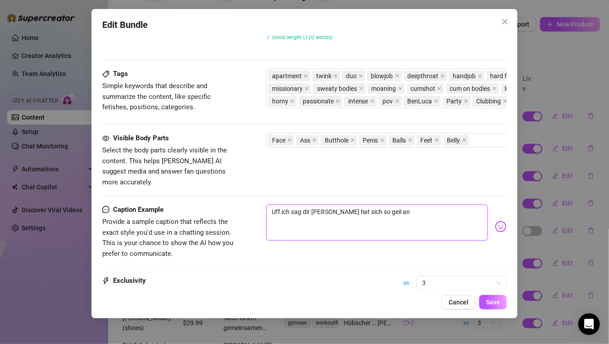
type textarea "Uff ich sag dir [PERSON_NAME] hat sich so geil ang"
type textarea "Uff ich sag dir [PERSON_NAME] hat sich so geil ange"
type textarea "Uff ich sag dir [PERSON_NAME] hat sich so geil angef"
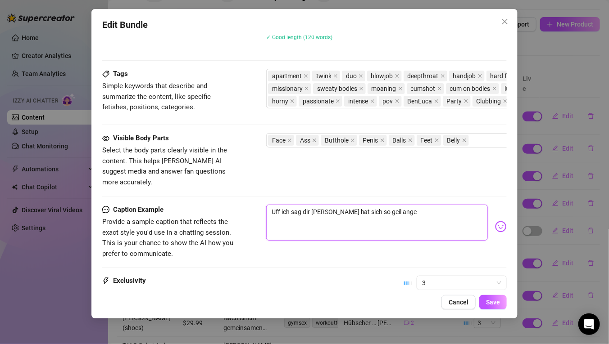
type textarea "Uff ich sag dir [PERSON_NAME] hat sich so geil angef"
type textarea "Uff ich sag dir [PERSON_NAME] hat sich so geil angefü"
type textarea "Uff ich sag dir [PERSON_NAME] hat sich so geil angefüh"
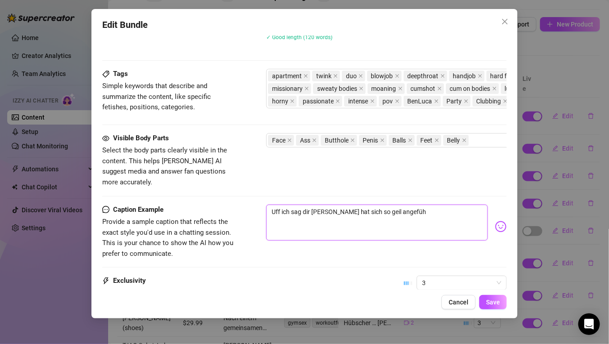
type textarea "Uff ich sag dir [PERSON_NAME] hat sich so geil angefühl"
type textarea "Uff ich sag dir [PERSON_NAME] hat sich so geil angefühlt"
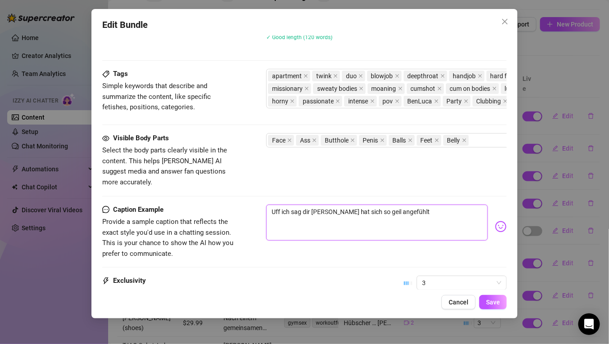
type textarea "Uff ich sag dir [PERSON_NAME] hat sich so geil angefühlt"
type textarea "Uff ich sag dir [PERSON_NAME] hat sich so geil angefühlt 🥵"
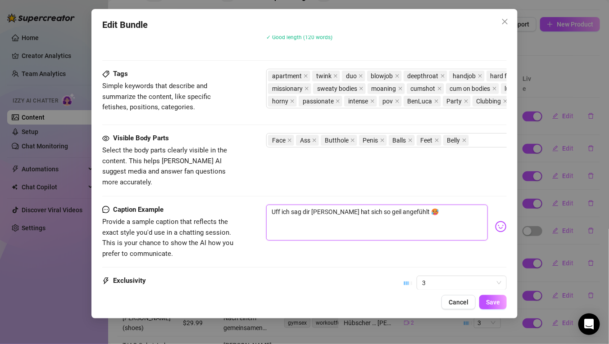
type textarea "Uff ich sag dir [PERSON_NAME] hat sich so geil angefühlt 🥵 I"
type textarea "Uff ich sag dir [PERSON_NAME] hat sich so geil angefühlt 🥵 Ic"
type textarea "Uff ich sag dir [PERSON_NAME] hat sich so geil angefühlt 🥵 Ich"
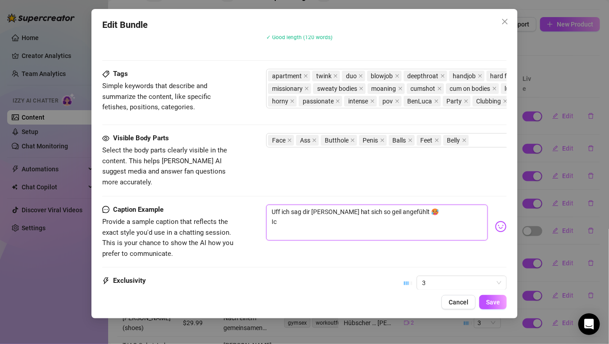
type textarea "Uff ich sag dir [PERSON_NAME] hat sich so geil angefühlt 🥵 Ich"
type textarea "Uff ich sag dir [PERSON_NAME] hat sich so geil angefühlt 🥵 Ich s"
type textarea "Uff ich sag dir [PERSON_NAME] hat sich so geil angefühlt 🥵 Ich sa"
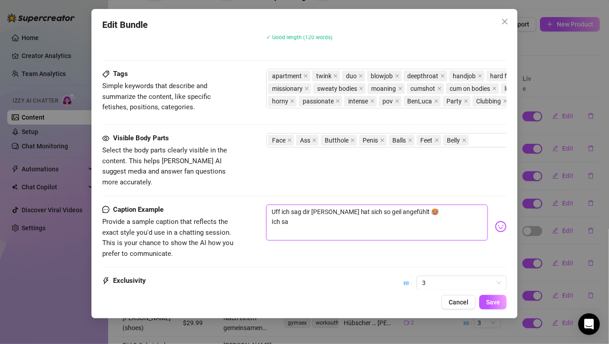
type textarea "Uff ich sag dir [PERSON_NAME] hat sich so geil angefühlt 🥵 Ich sag"
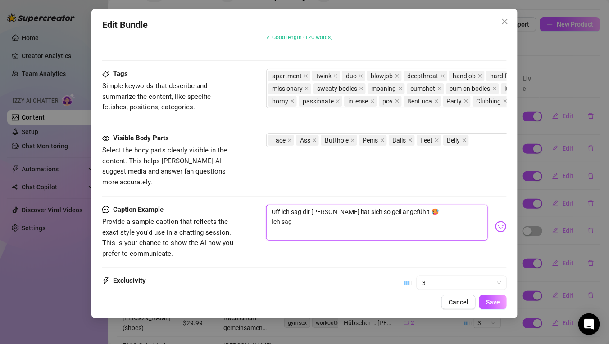
type textarea "Uff ich sag dir [PERSON_NAME] hat sich so geil angefühlt 🥵 Ich sag"
type textarea "Uff ich sag dir [PERSON_NAME] hat sich so geil angefühlt 🥵 Ich sa"
type textarea "Uff ich sag dir [PERSON_NAME] hat sich so geil angefühlt 🥵 Ich s"
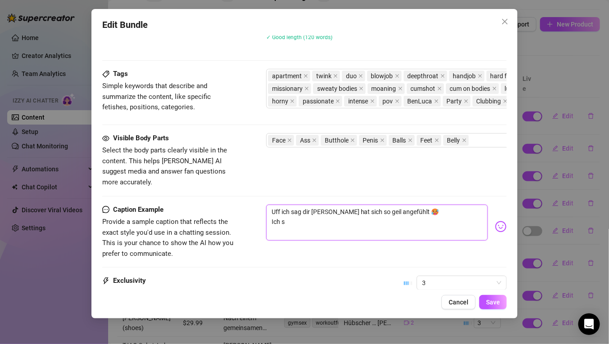
type textarea "Uff ich sag dir [PERSON_NAME] hat sich so geil angefühlt 🥵 Ich"
type textarea "Uff ich sag dir [PERSON_NAME] hat sich so geil angefühlt 🥵 Ic"
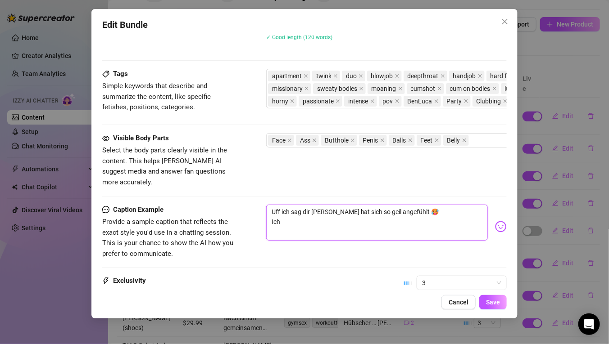
type textarea "Uff ich sag dir [PERSON_NAME] hat sich so geil angefühlt 🥵 Ic"
type textarea "Uff ich sag dir [PERSON_NAME] hat sich so geil angefühlt 🥵 I"
type textarea "Uff ich sag dir [PERSON_NAME] hat sich so geil angefühlt 🥵"
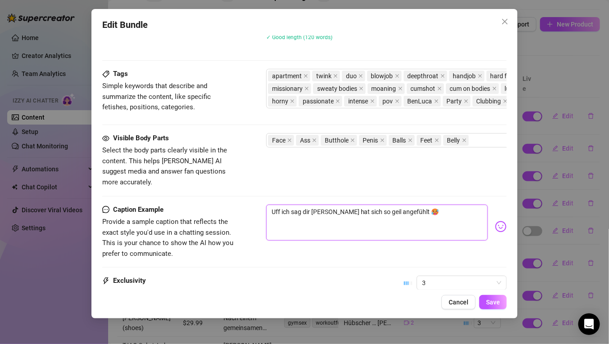
type textarea "Uff ich sag dir [PERSON_NAME] hat sich so geil angefühlt 🥵 I"
type textarea "Uff ich sag dir [PERSON_NAME] hat sich so geil angefühlt 🥵 Ic"
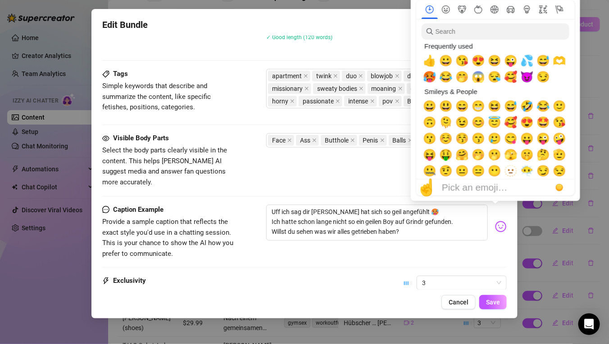
click at [495, 221] on img at bounding box center [501, 227] width 12 height 12
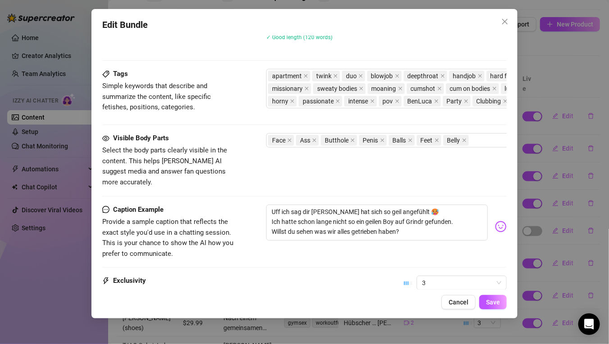
click at [495, 221] on img at bounding box center [501, 227] width 12 height 12
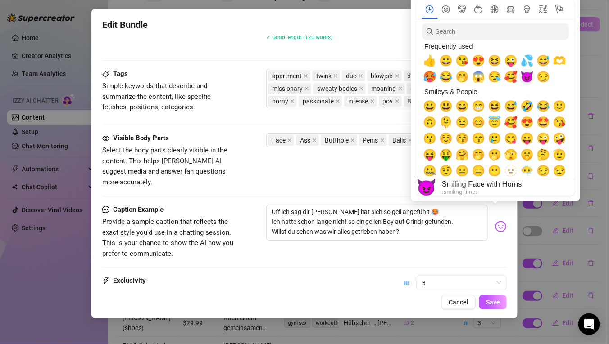
click at [530, 77] on span "😈" at bounding box center [527, 77] width 14 height 13
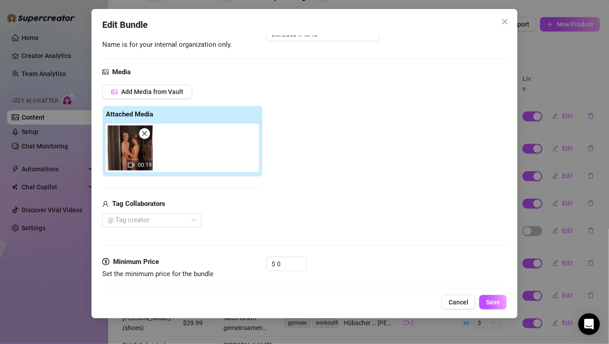
scroll to position [90, 0]
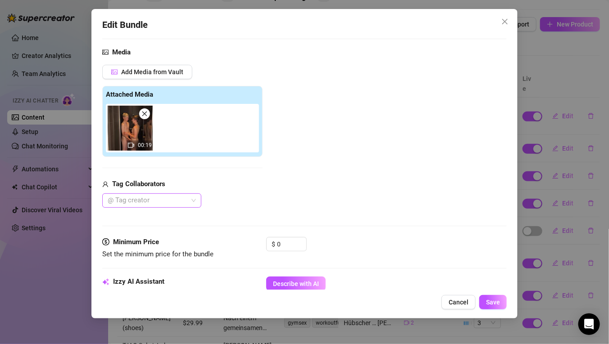
click at [147, 202] on div at bounding box center [147, 201] width 86 height 13
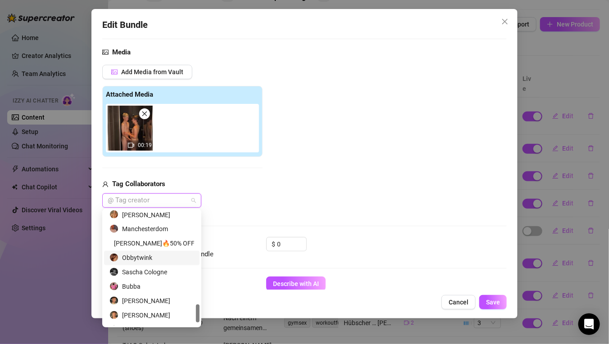
scroll to position [605, 0]
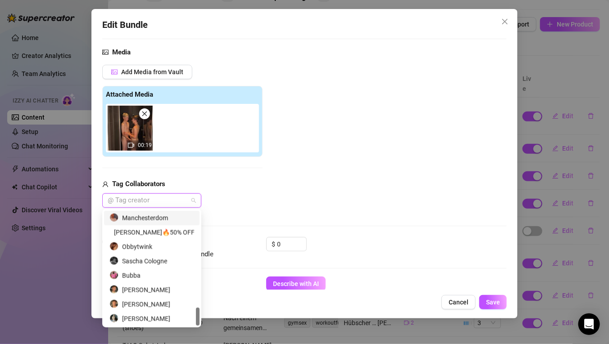
click at [140, 201] on div at bounding box center [147, 201] width 86 height 13
paste input "realbenx"
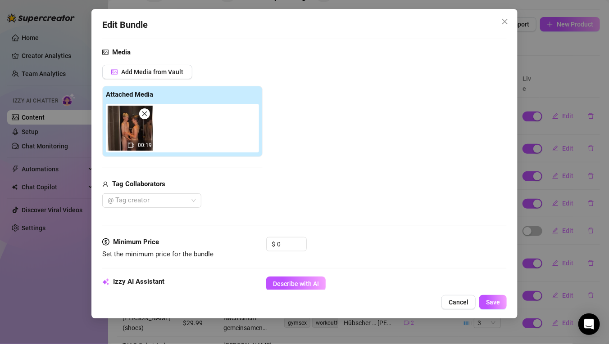
click at [235, 201] on div "@ Tag creator" at bounding box center [182, 201] width 160 height 14
click at [173, 198] on div at bounding box center [147, 201] width 86 height 13
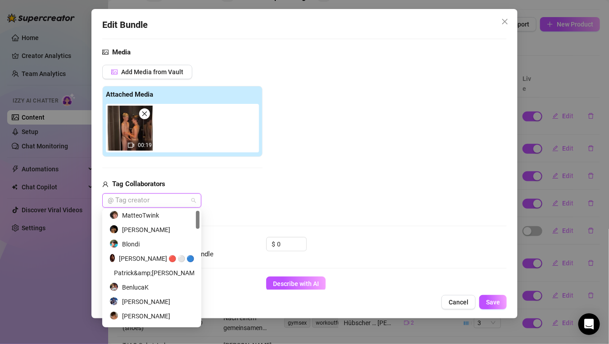
scroll to position [0, 0]
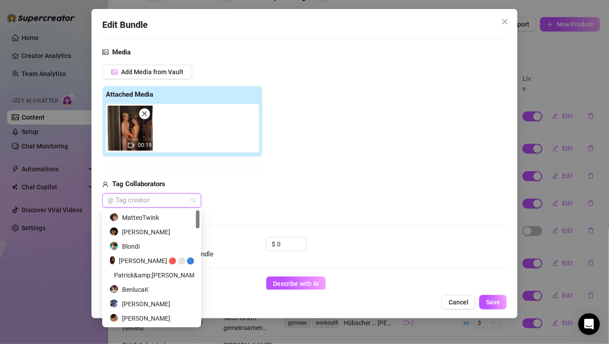
drag, startPoint x: 199, startPoint y: 306, endPoint x: 205, endPoint y: 208, distance: 97.9
click at [207, 209] on body "Home Creator Analytics Team Analytics Izzy AI Chatter Content Setup Chat Monito…" at bounding box center [304, 172] width 609 height 344
click at [152, 202] on div at bounding box center [147, 201] width 86 height 13
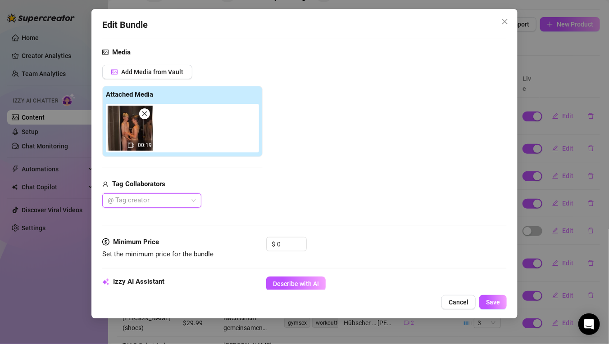
paste input "realbenx"
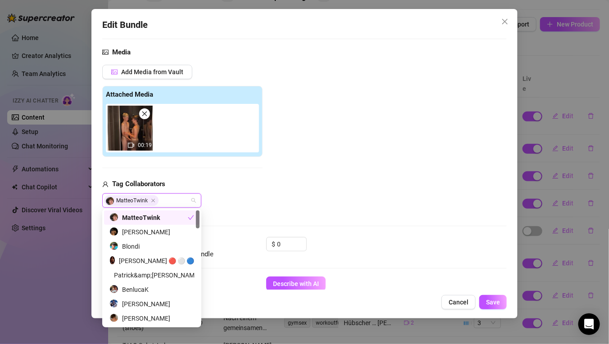
click at [148, 200] on span "MatteoTwink" at bounding box center [131, 200] width 54 height 11
click at [152, 200] on icon "Close" at bounding box center [153, 201] width 5 height 5
paste input "realbenx"
click at [198, 198] on div "realbenx" at bounding box center [151, 201] width 99 height 14
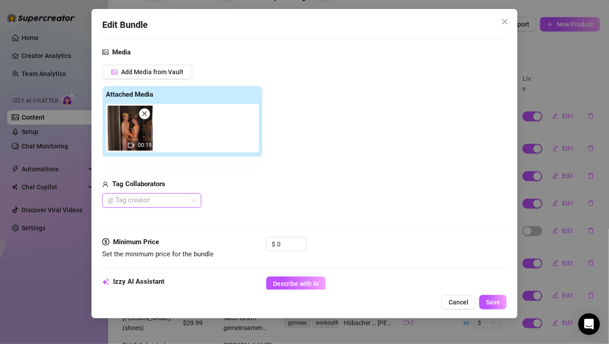
paste input "realbenx"
click at [588, 326] on icon "Open Intercom Messenger" at bounding box center [589, 325] width 12 height 12
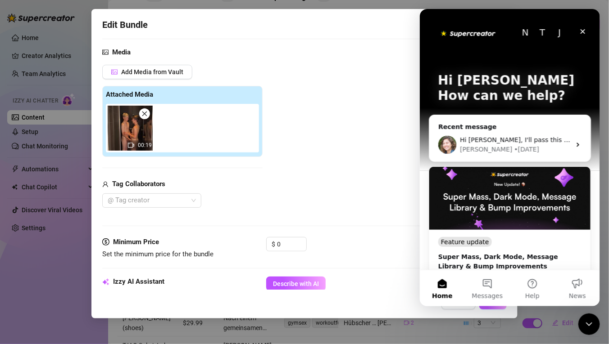
click at [524, 145] on div "[PERSON_NAME] • [DATE]" at bounding box center [514, 149] width 111 height 9
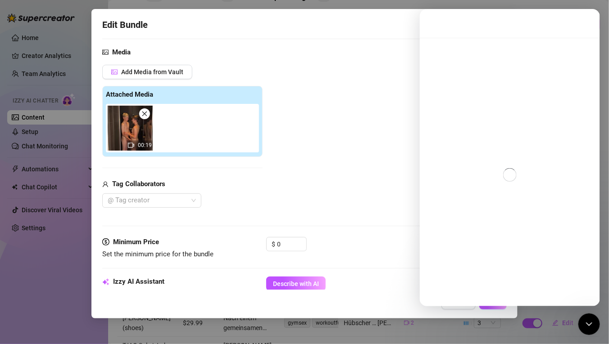
scroll to position [1779, 0]
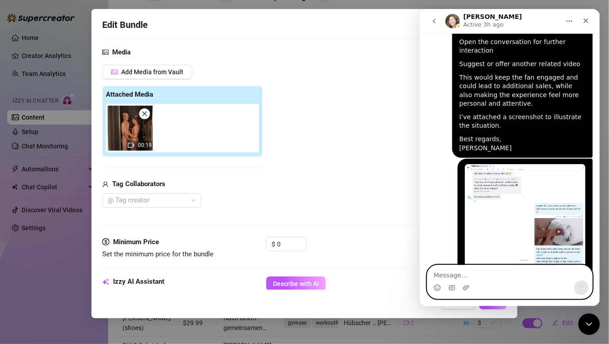
click at [450, 274] on textarea "Message…" at bounding box center [509, 273] width 165 height 15
paste textarea "Hi [Name/Team], I’ve noticed a recurring issue when trying to add new creators …"
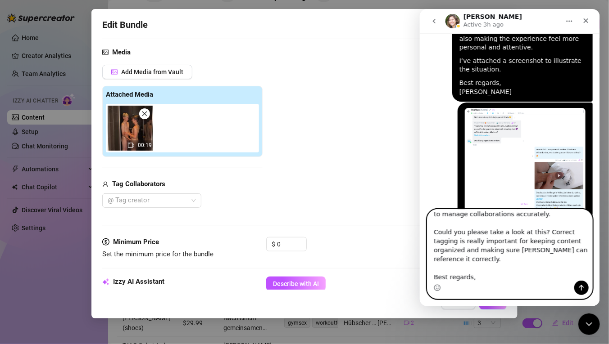
scroll to position [0, 0]
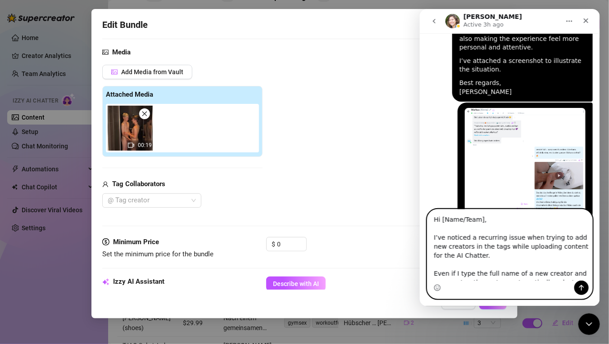
drag, startPoint x: 480, startPoint y: 219, endPoint x: 439, endPoint y: 218, distance: 40.1
click at [439, 218] on textarea "Hi [Name/Team], I’ve noticed a recurring issue when trying to add new creators …" at bounding box center [509, 245] width 165 height 71
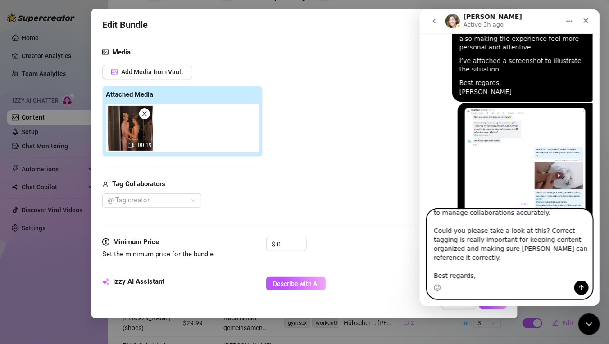
scroll to position [151, 0]
click at [461, 278] on textarea "Hi, I’ve noticed a recurring issue when trying to add new creators in the tags …" at bounding box center [509, 245] width 165 height 71
click at [580, 288] on icon "Send a message…" at bounding box center [581, 288] width 5 height 6
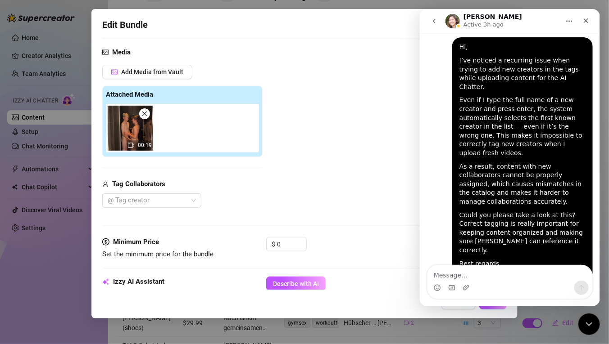
scroll to position [2119, 0]
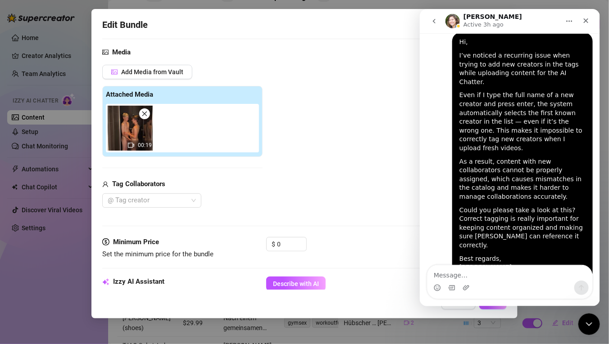
click at [243, 177] on div "Add Media from Vault Attached Media 00:19 Tag Collaborators @ Tag creator" at bounding box center [182, 136] width 160 height 143
click at [583, 18] on icon "Close" at bounding box center [585, 20] width 7 height 7
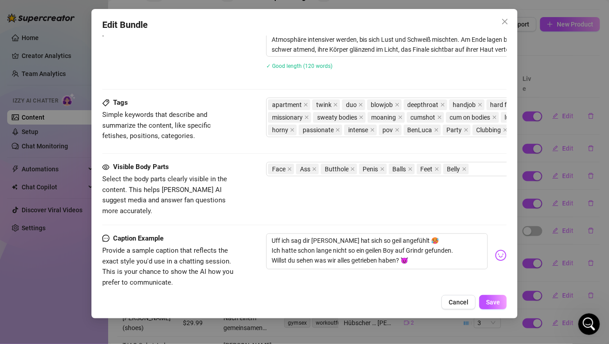
scroll to position [434, 0]
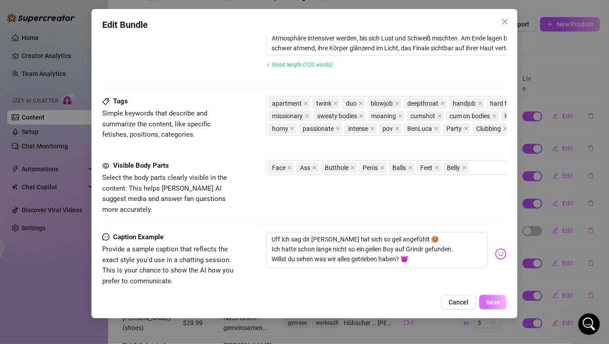
click at [489, 300] on span "Save" at bounding box center [493, 302] width 14 height 7
